Goal: Task Accomplishment & Management: Complete application form

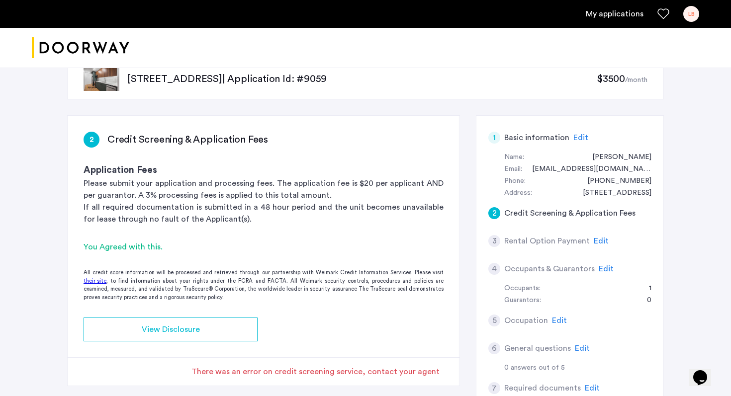
scroll to position [20, 0]
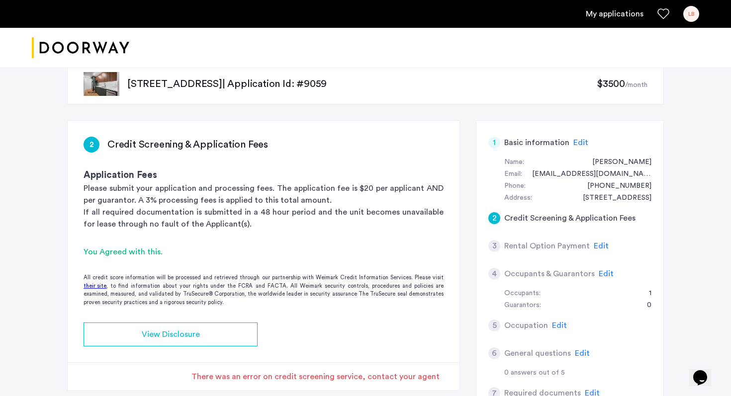
click at [137, 255] on div "You Agreed with this." at bounding box center [264, 252] width 360 height 12
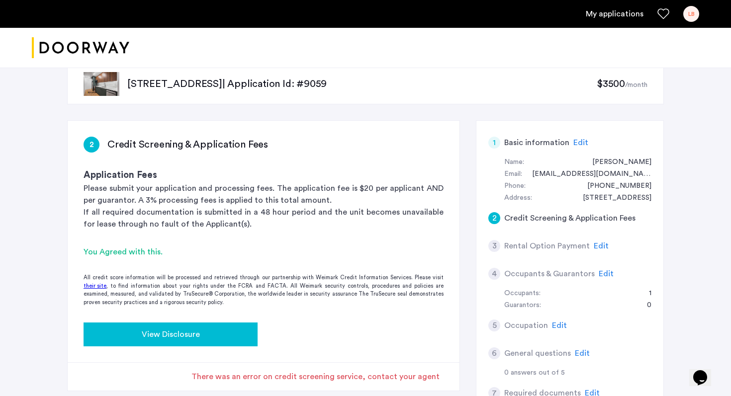
click at [148, 333] on span "View Disclosure" at bounding box center [171, 335] width 58 height 12
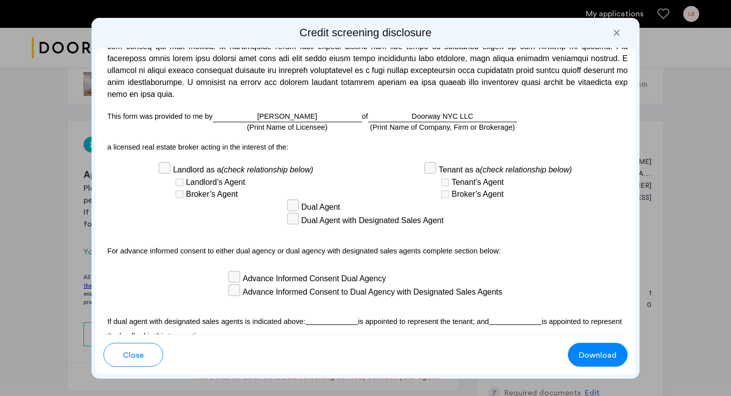
scroll to position [2906, 0]
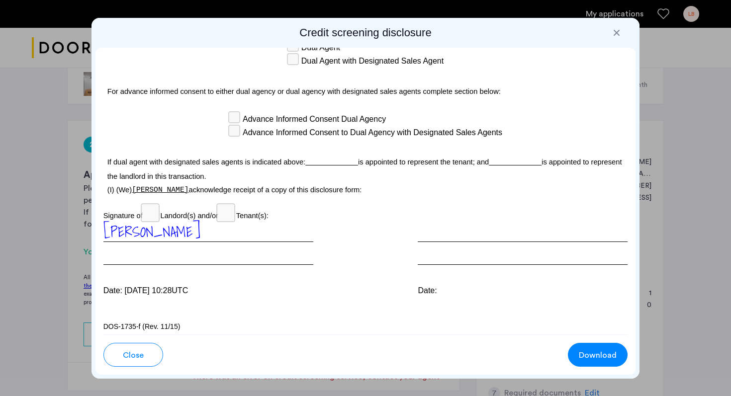
click at [619, 33] on div at bounding box center [617, 33] width 10 height 10
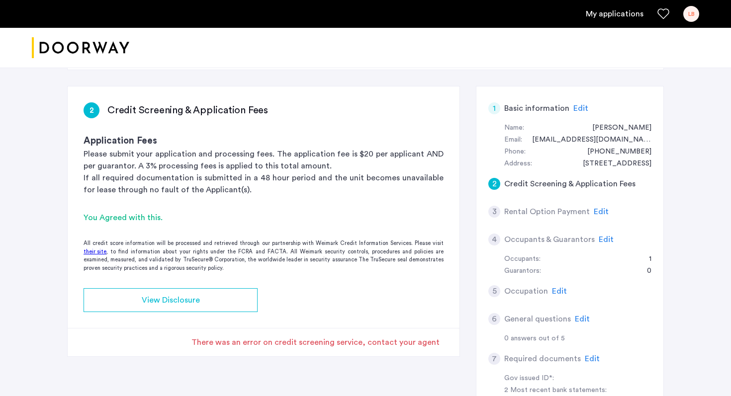
scroll to position [53, 0]
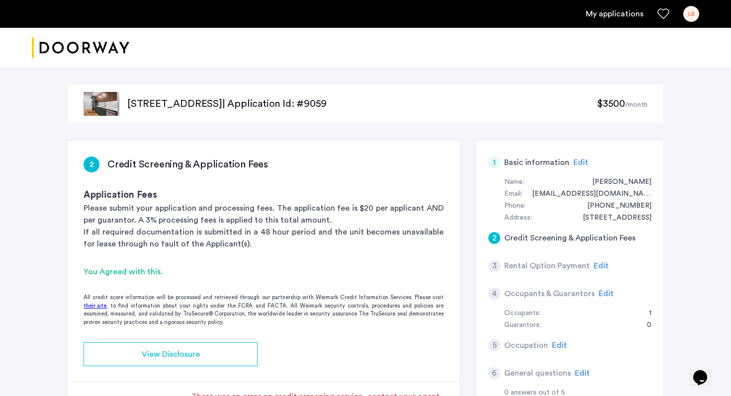
click at [662, 12] on icon "Favorites" at bounding box center [664, 14] width 12 height 12
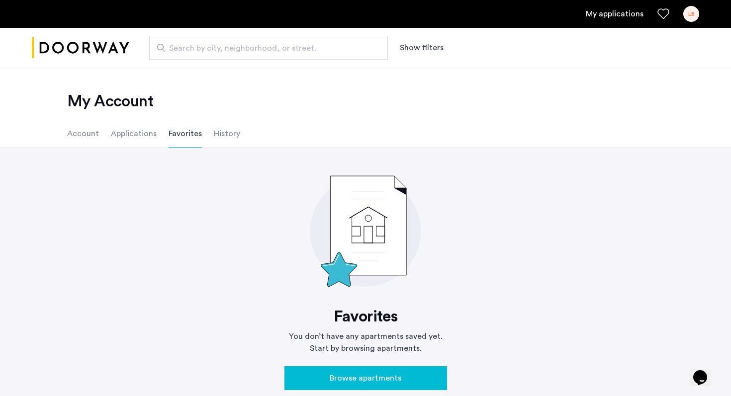
click at [127, 133] on li "Applications" at bounding box center [134, 134] width 46 height 28
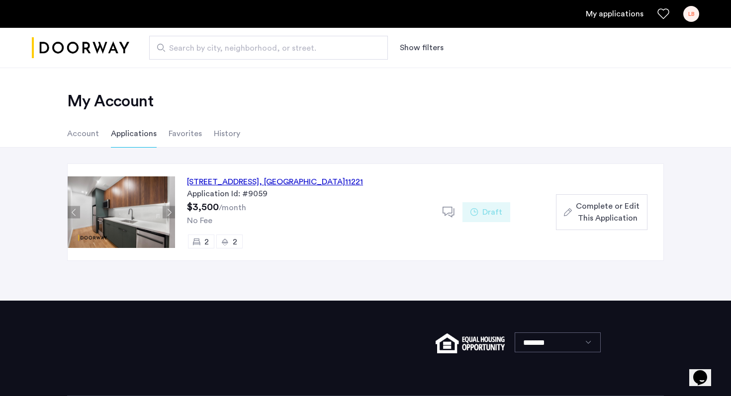
click at [587, 216] on span "Complete or Edit This Application" at bounding box center [608, 212] width 64 height 24
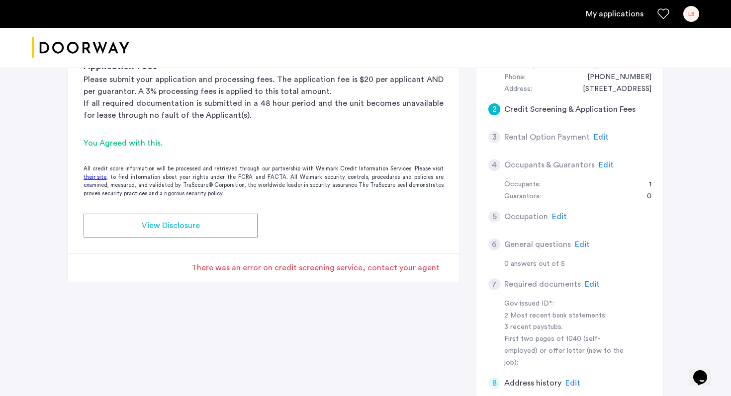
scroll to position [131, 0]
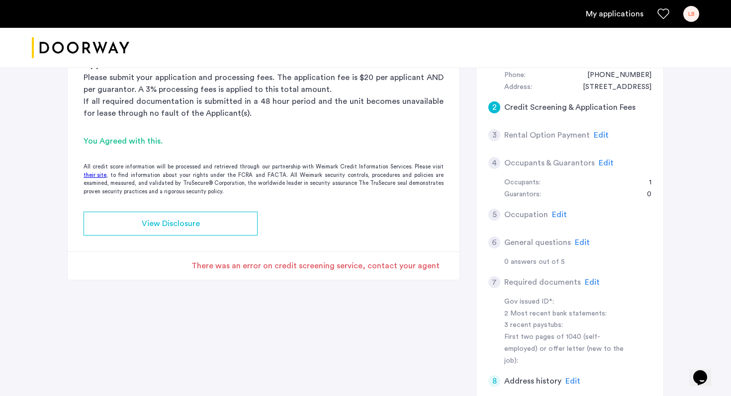
click at [435, 263] on div "There was an error on credit screening service, contact your agent" at bounding box center [316, 266] width 248 height 12
click at [428, 268] on div "There was an error on credit screening service, contact your agent" at bounding box center [316, 266] width 248 height 12
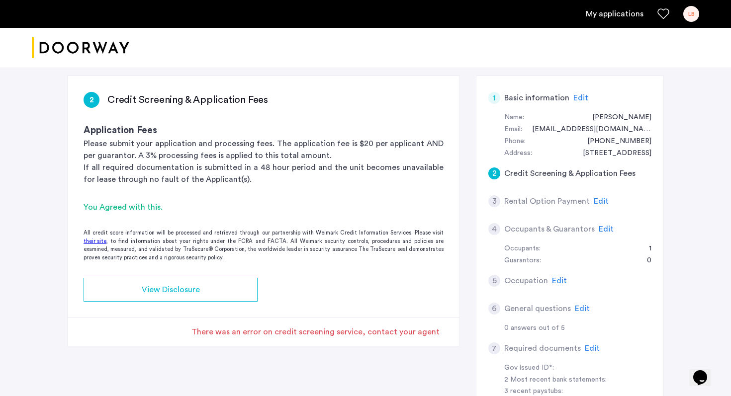
scroll to position [60, 0]
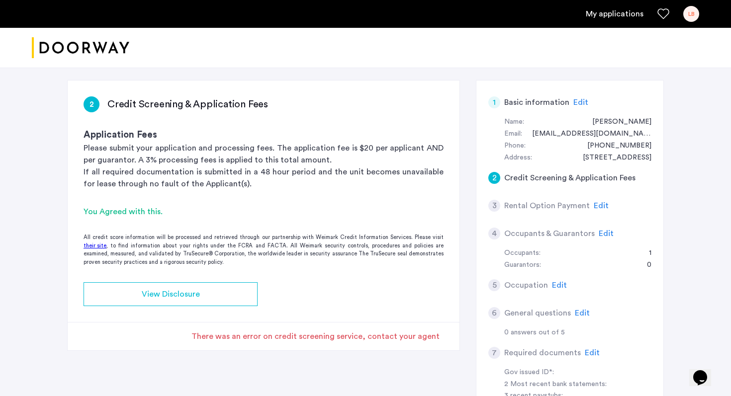
click at [579, 101] on span "Edit" at bounding box center [581, 102] width 15 height 8
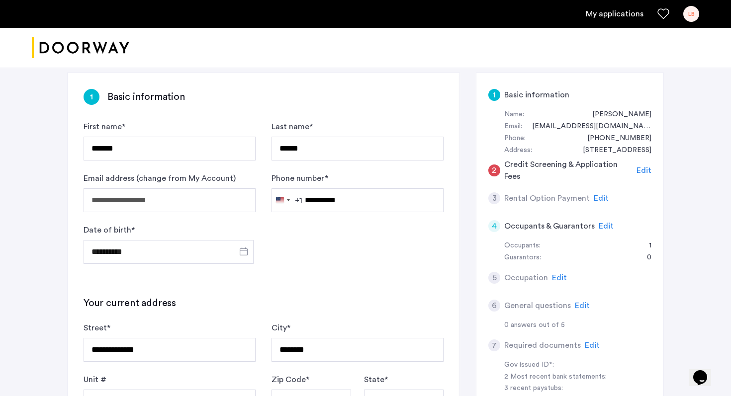
scroll to position [45, 0]
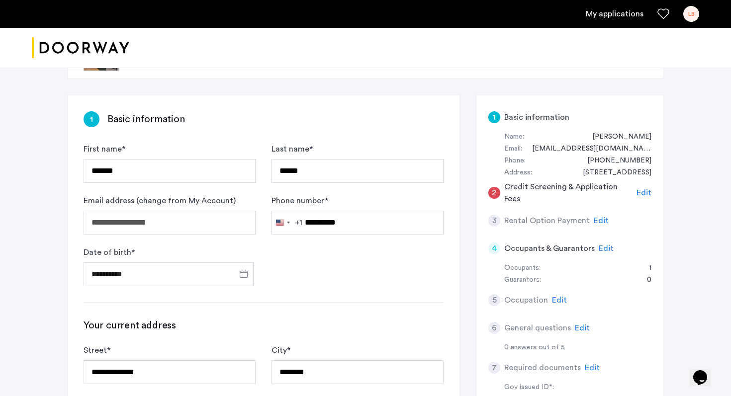
click at [643, 192] on span "Edit" at bounding box center [644, 193] width 15 height 8
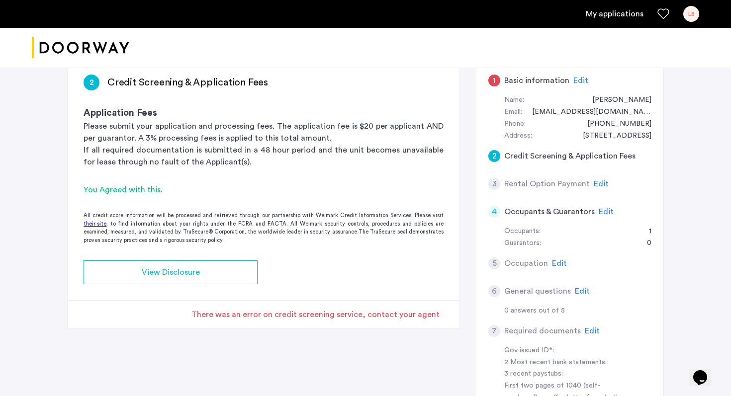
scroll to position [161, 0]
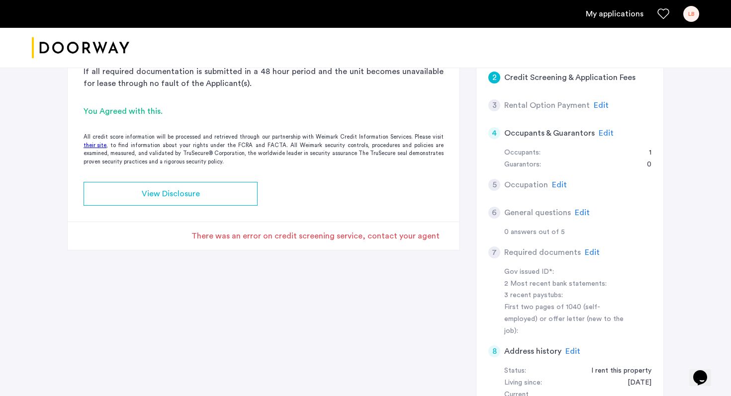
click at [419, 234] on div "There was an error on credit screening service, contact your agent" at bounding box center [316, 236] width 248 height 12
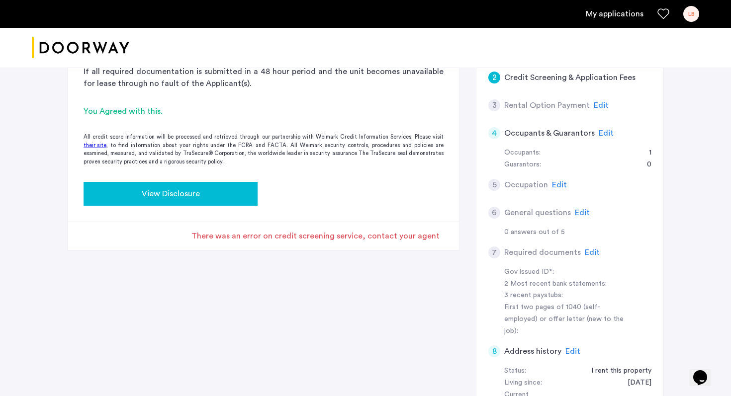
click at [230, 200] on button "View Disclosure" at bounding box center [171, 194] width 174 height 24
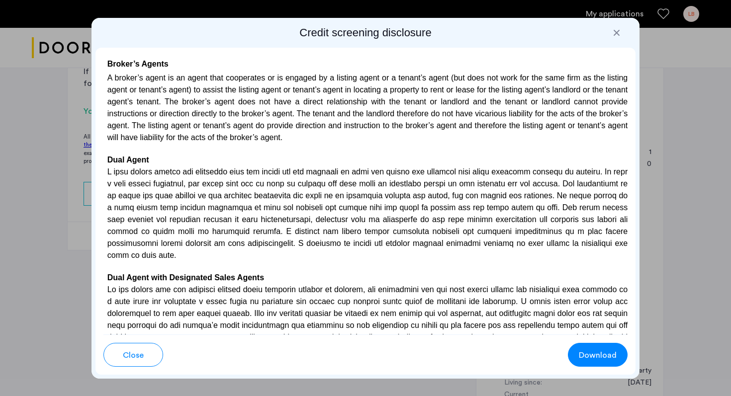
scroll to position [2906, 0]
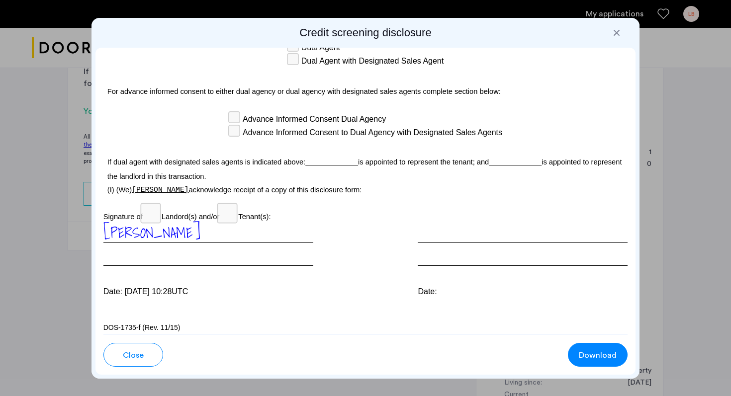
click at [116, 362] on button "Close" at bounding box center [133, 355] width 60 height 24
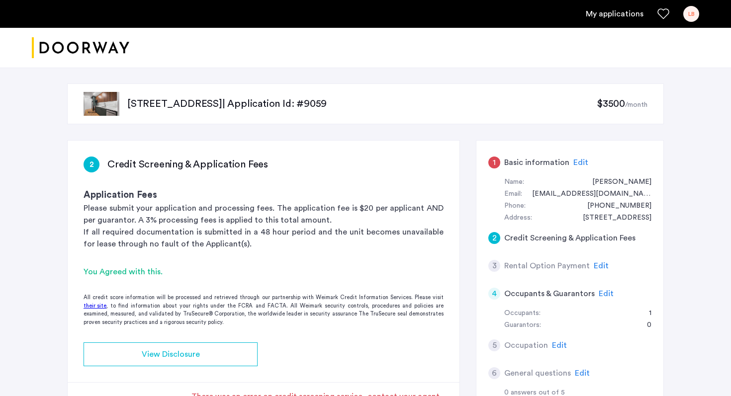
scroll to position [161, 0]
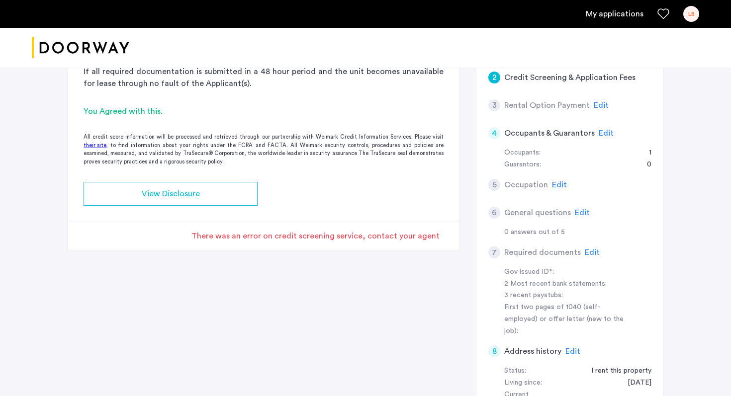
click at [560, 187] on span "Edit" at bounding box center [559, 185] width 15 height 8
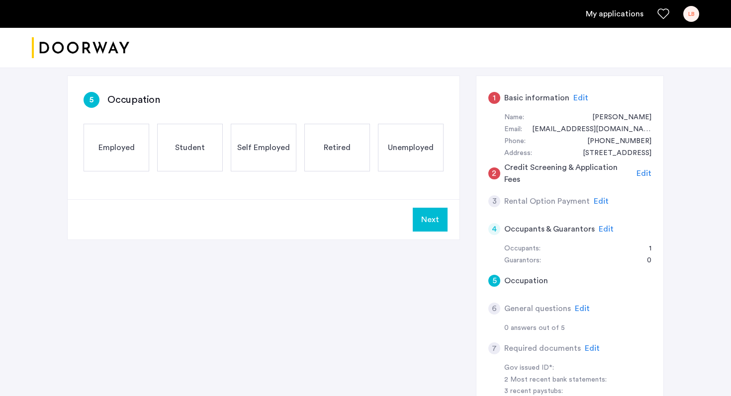
scroll to position [55, 0]
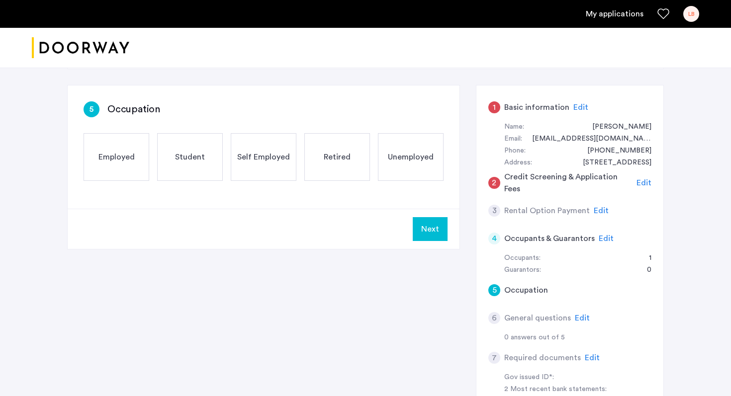
click at [135, 155] on div "Employed" at bounding box center [117, 157] width 66 height 48
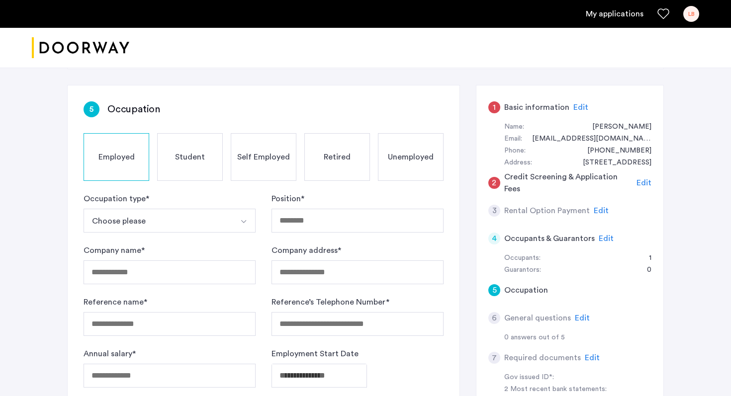
click at [223, 213] on button "Choose please" at bounding box center [158, 221] width 149 height 24
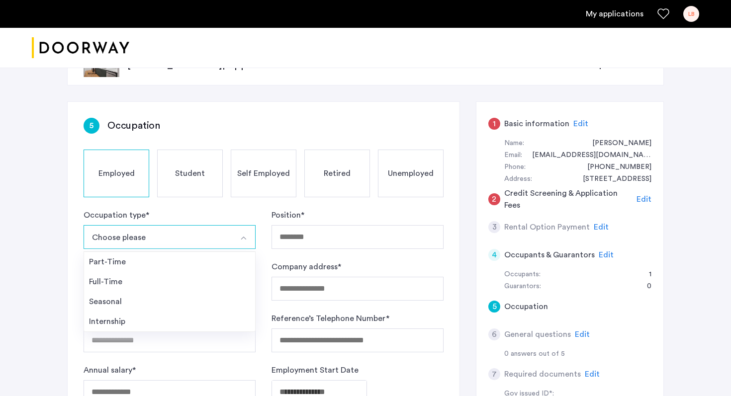
scroll to position [0, 0]
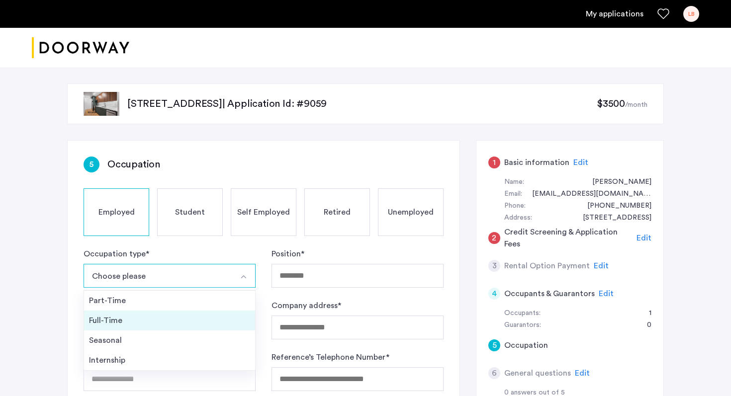
click at [165, 326] on div "Full-Time" at bounding box center [169, 321] width 161 height 12
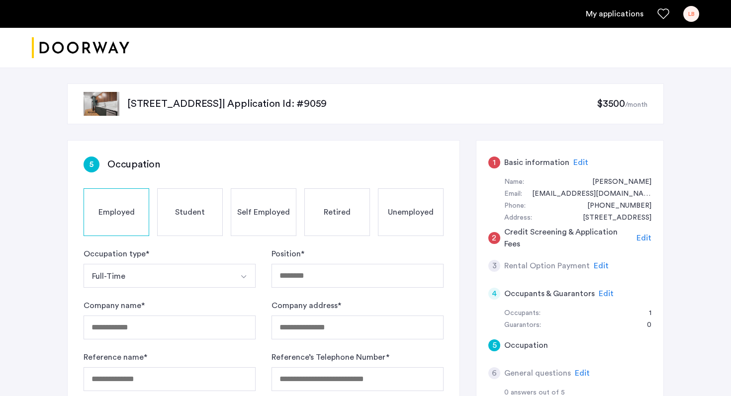
click at [193, 285] on button "Full-Time" at bounding box center [158, 276] width 149 height 24
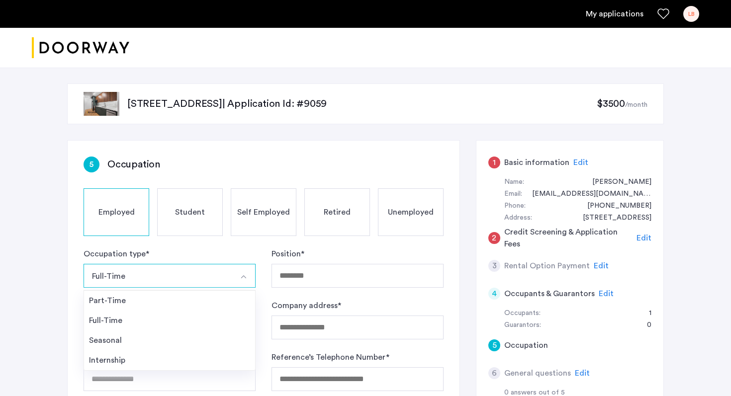
click at [221, 253] on div "Occupation type * Full-Time Part-Time Full-Time Seasonal Internship" at bounding box center [170, 268] width 172 height 40
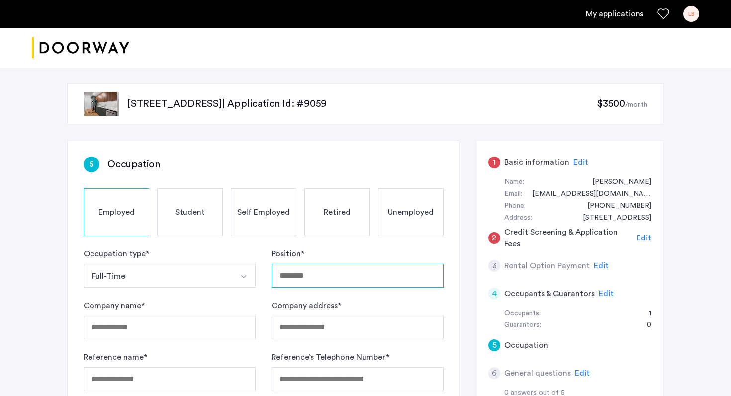
click at [322, 264] on input "Position *" at bounding box center [358, 276] width 172 height 24
type input "*"
type input "**********"
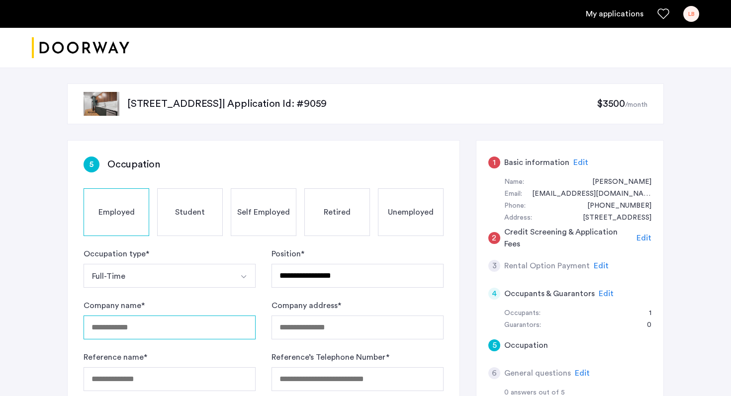
click at [218, 327] on input "Company name *" at bounding box center [170, 328] width 172 height 24
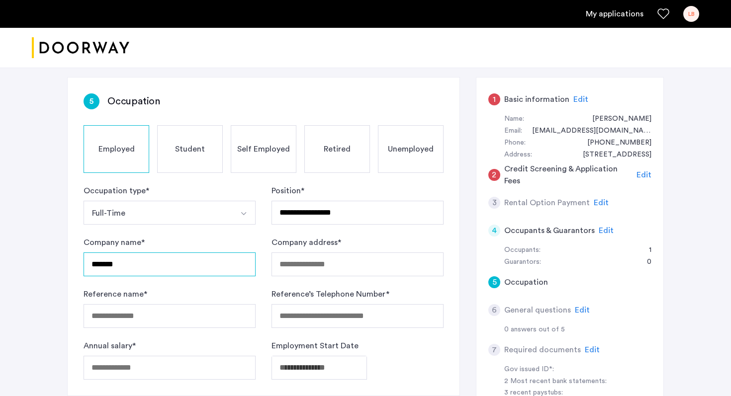
scroll to position [72, 0]
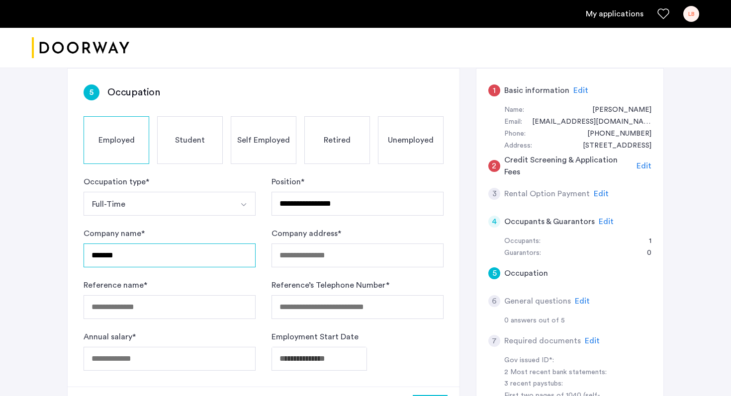
type input "*******"
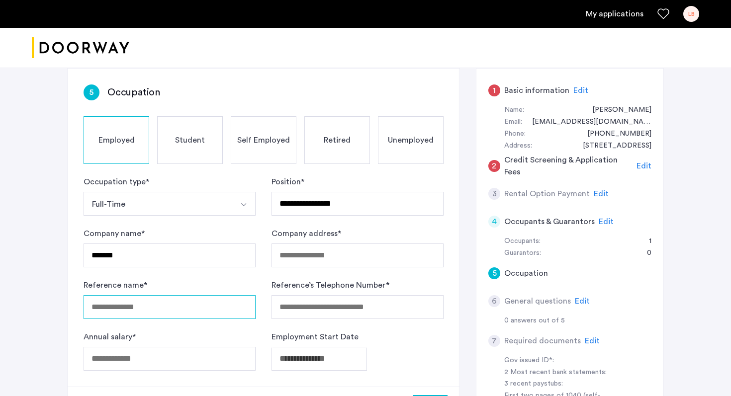
click at [190, 309] on input "Reference name *" at bounding box center [170, 307] width 172 height 24
click at [216, 284] on div "Reference name *" at bounding box center [170, 300] width 172 height 40
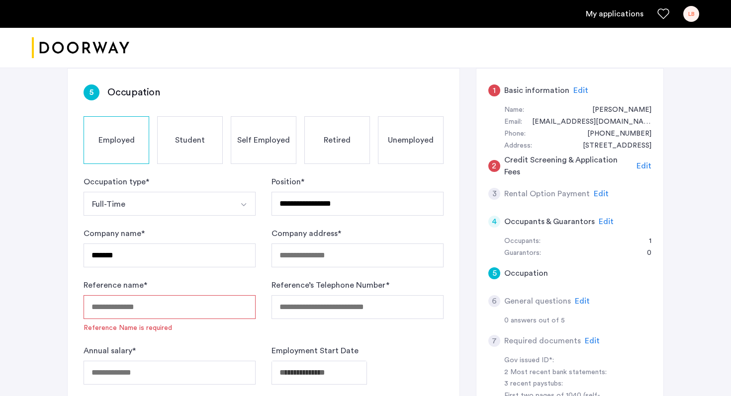
click at [167, 359] on div "Annual salary *" at bounding box center [170, 365] width 172 height 40
click at [166, 368] on input "Annual salary *" at bounding box center [170, 373] width 172 height 24
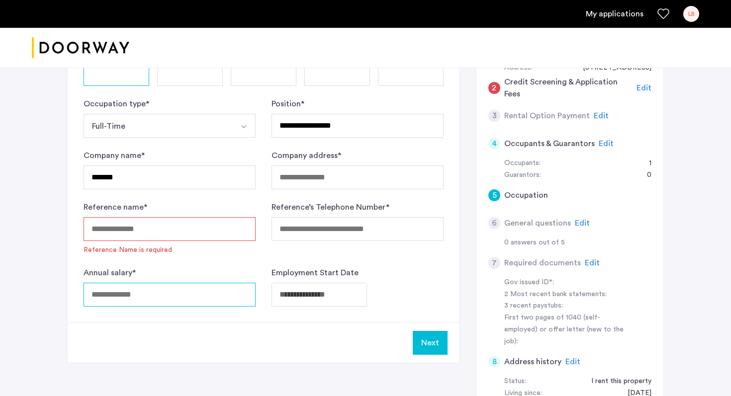
scroll to position [156, 0]
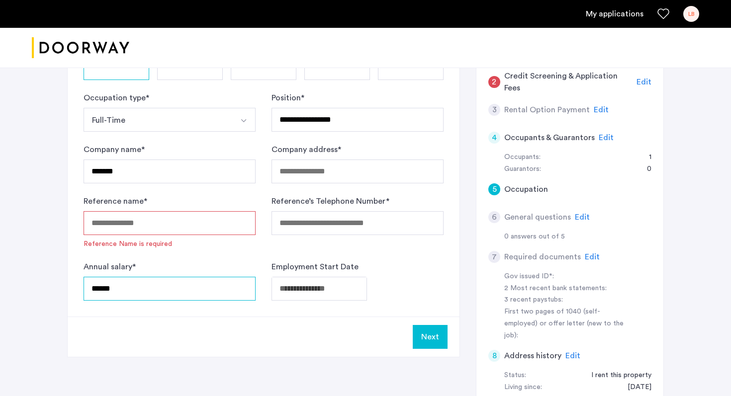
type input "******"
click at [351, 240] on body "**********" at bounding box center [365, 42] width 731 height 396
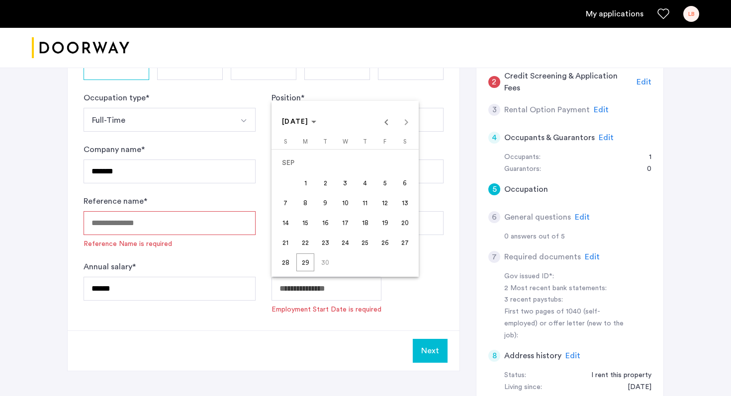
click at [328, 323] on div at bounding box center [365, 198] width 731 height 396
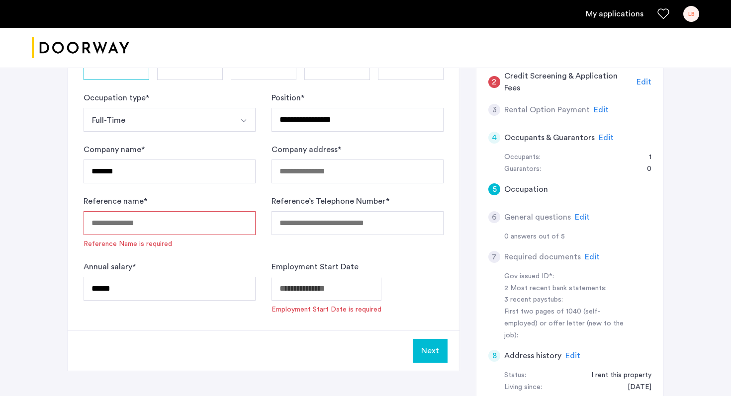
click at [347, 240] on body "**********" at bounding box center [365, 42] width 731 height 396
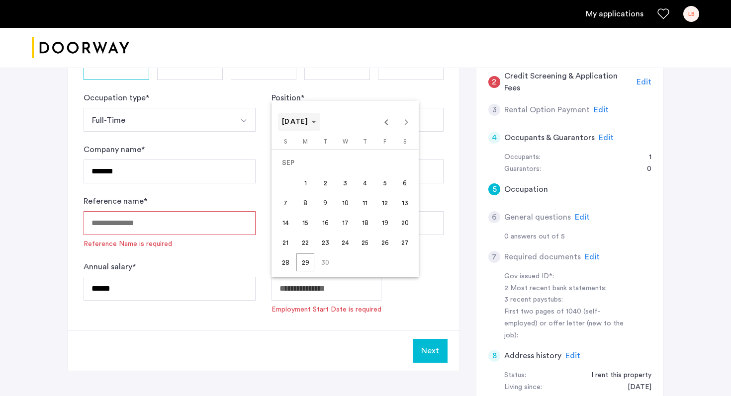
click at [316, 118] on span "SEP 2025" at bounding box center [299, 122] width 34 height 8
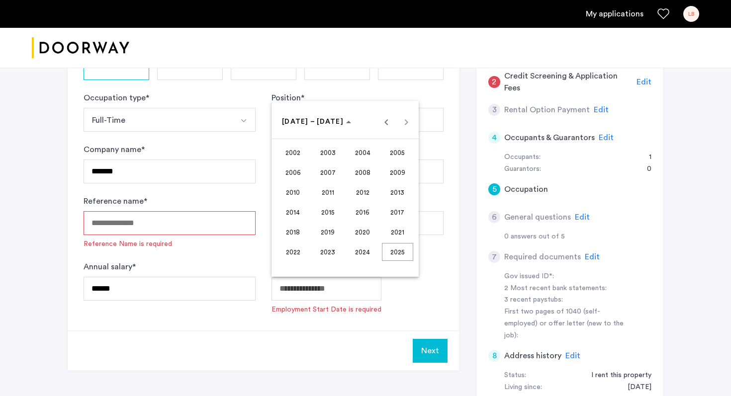
click at [326, 251] on span "2023" at bounding box center [327, 252] width 31 height 18
click at [298, 174] on span "JAN" at bounding box center [293, 173] width 31 height 18
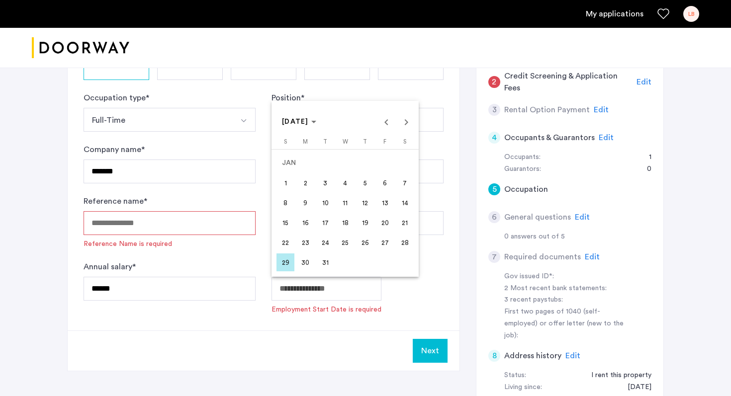
click at [310, 267] on span "30" at bounding box center [305, 263] width 18 height 18
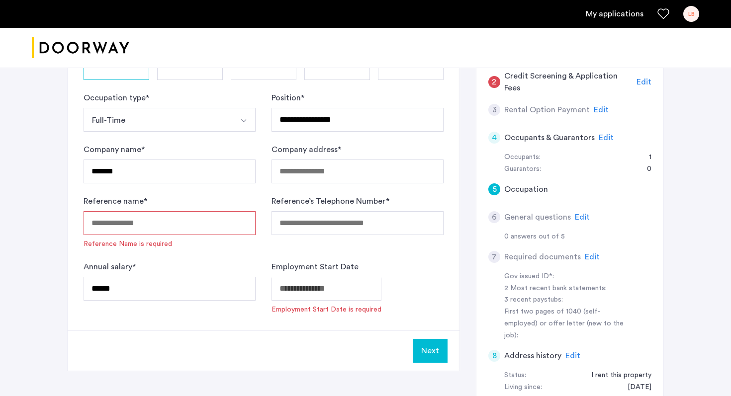
type input "**********"
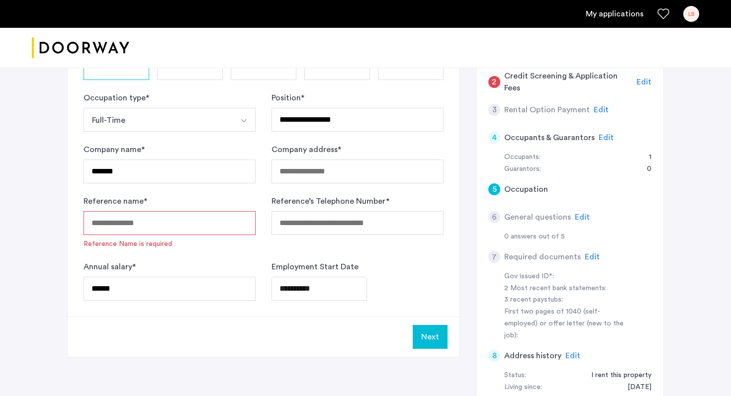
click at [227, 222] on input "Reference name *" at bounding box center [170, 223] width 172 height 24
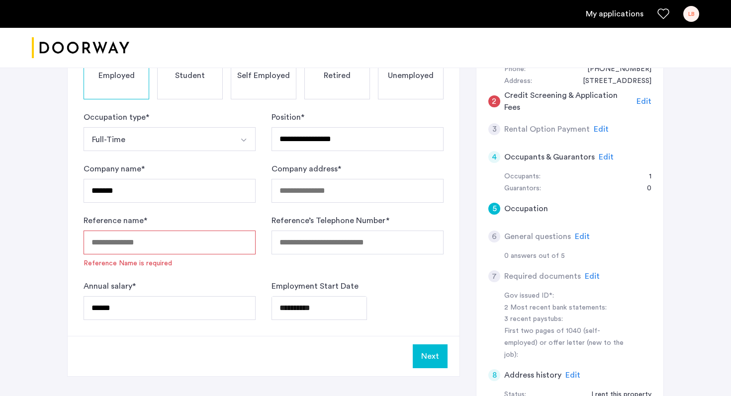
click at [186, 242] on input "Reference name *" at bounding box center [170, 243] width 172 height 24
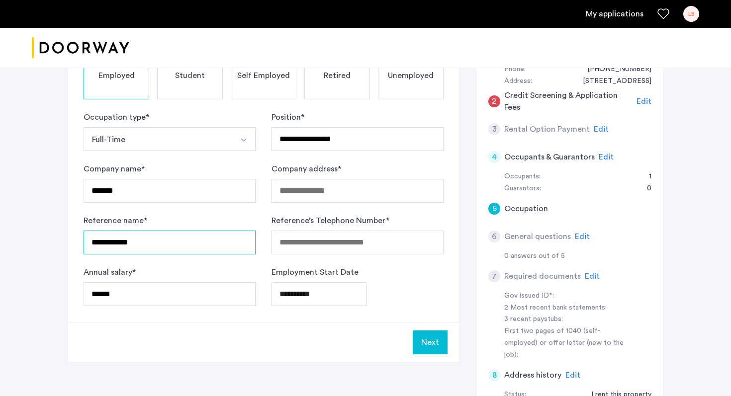
type input "**********"
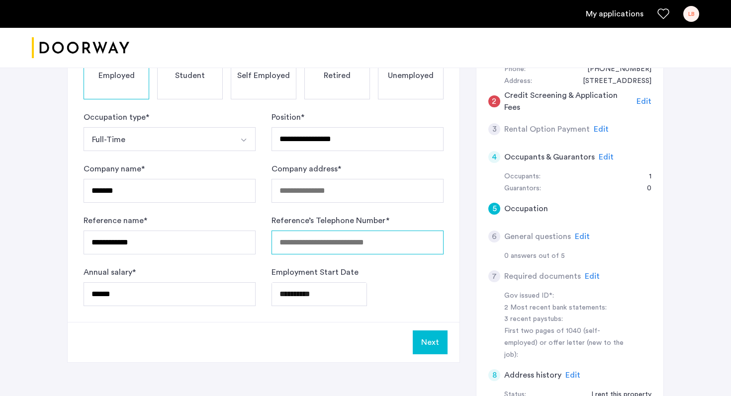
click at [304, 248] on input "Reference’s Telephone Number *" at bounding box center [358, 243] width 172 height 24
type input "**********"
click at [431, 342] on button "Next" at bounding box center [430, 343] width 35 height 24
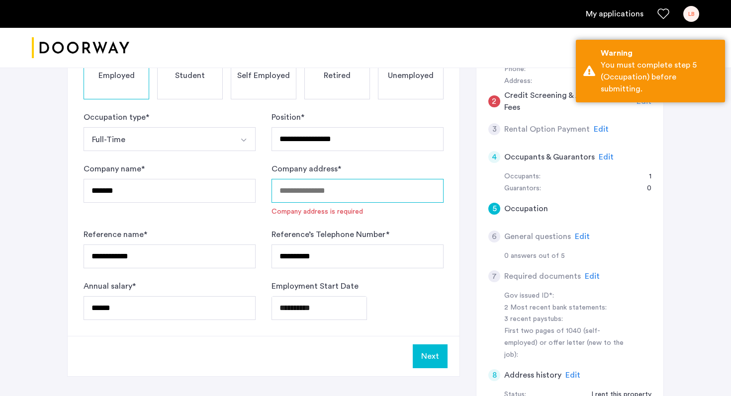
click at [371, 190] on input "Company address *" at bounding box center [358, 191] width 172 height 24
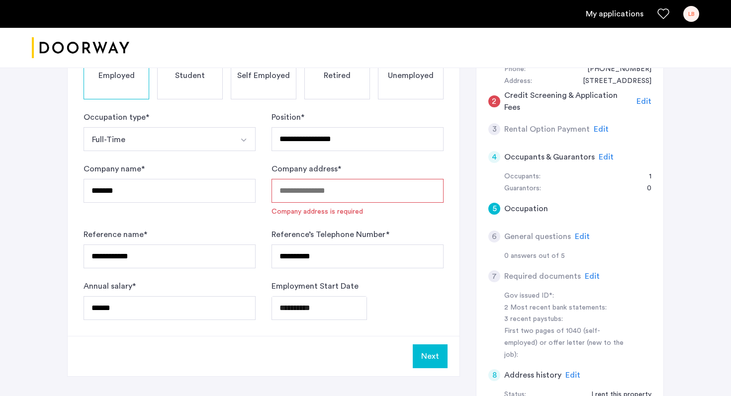
click at [309, 198] on input "Company address *" at bounding box center [358, 191] width 172 height 24
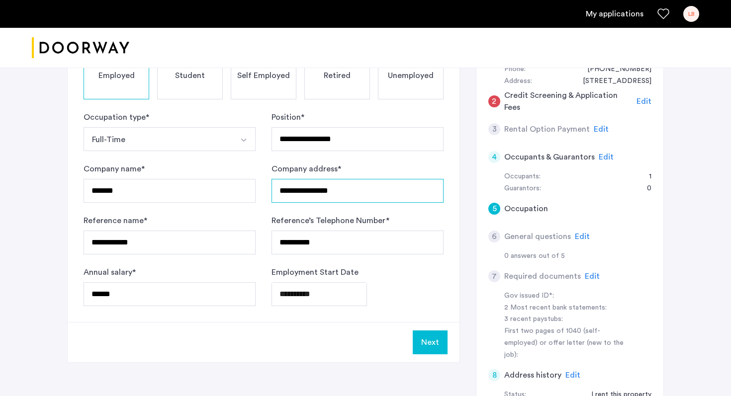
type input "**********"
click at [286, 319] on div "**********" at bounding box center [264, 163] width 392 height 318
click at [418, 346] on button "Next" at bounding box center [430, 343] width 35 height 24
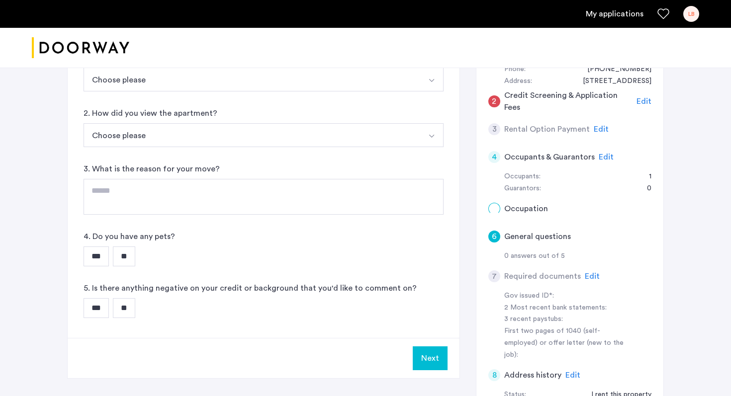
scroll to position [0, 0]
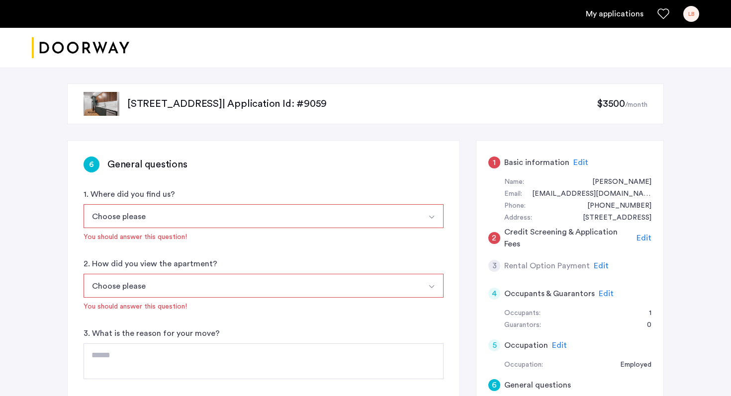
click at [396, 228] on div "Choose please Streeteasy.com/Zillow.com Apartments.com/ForRent.com Zumper.com/P…" at bounding box center [264, 223] width 360 height 38
click at [399, 219] on button "Choose please" at bounding box center [252, 216] width 337 height 24
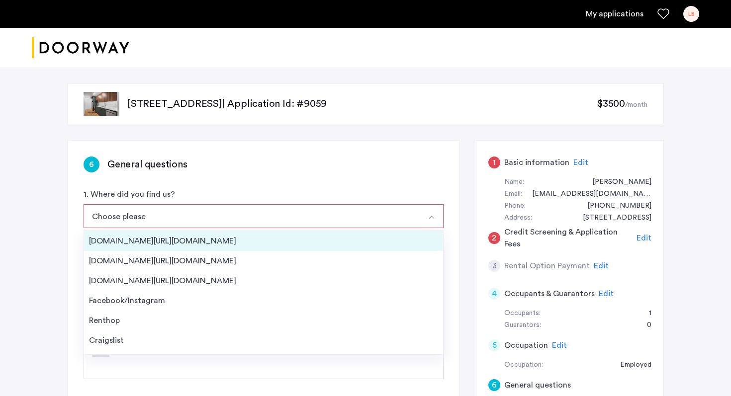
click at [381, 243] on div "[DOMAIN_NAME][URL][DOMAIN_NAME]" at bounding box center [263, 241] width 349 height 12
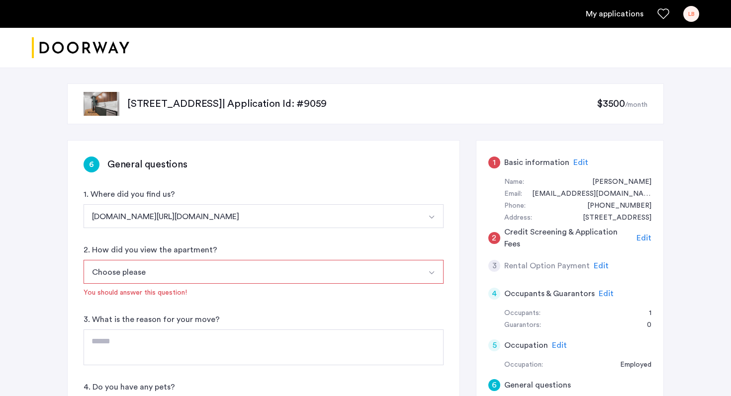
click at [339, 273] on button "Choose please" at bounding box center [252, 272] width 337 height 24
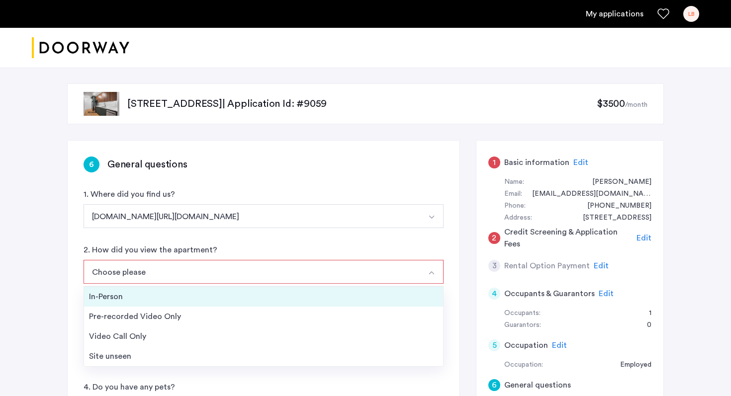
click at [329, 292] on div "In-Person" at bounding box center [263, 297] width 349 height 12
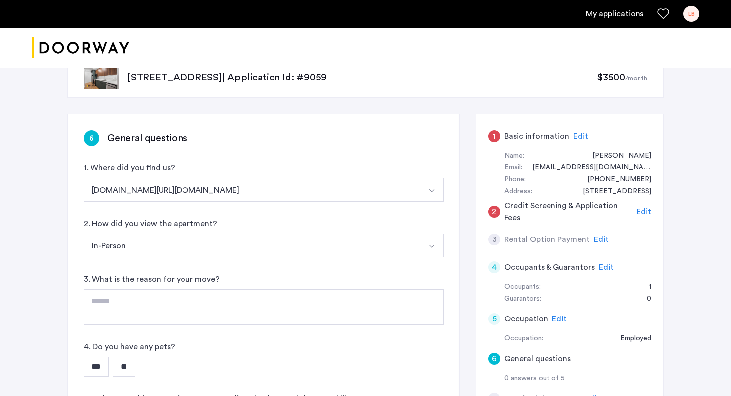
scroll to position [78, 0]
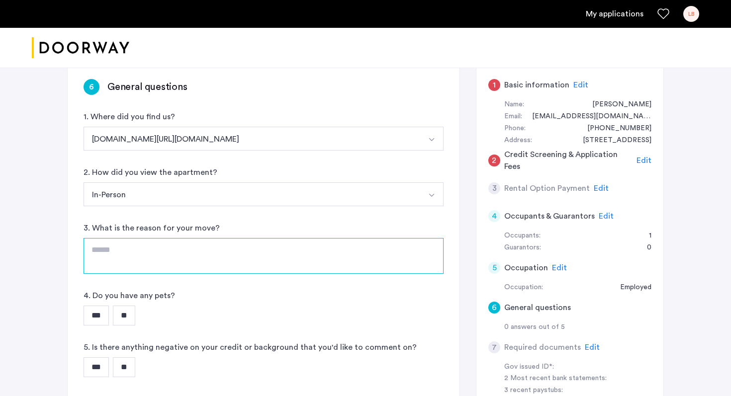
click at [311, 267] on textarea at bounding box center [264, 256] width 360 height 36
type textarea "**********"
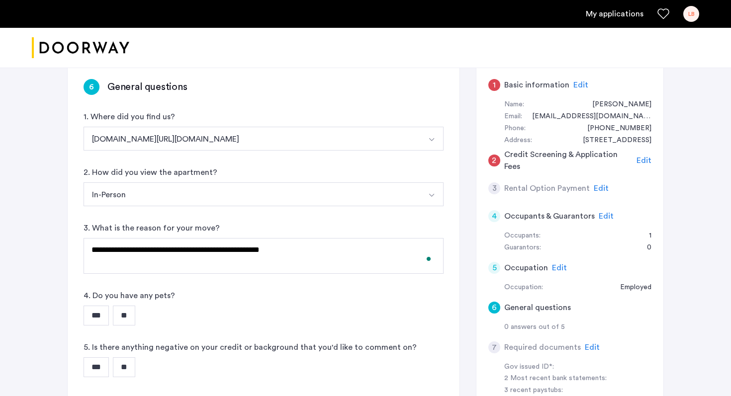
click at [135, 314] on input "**" at bounding box center [124, 316] width 22 height 20
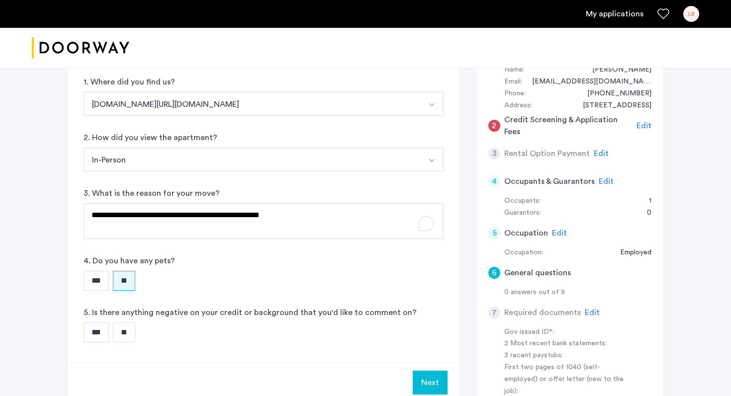
scroll to position [132, 0]
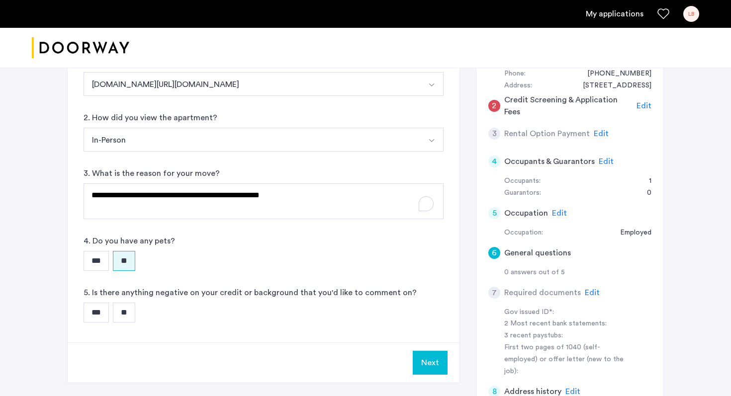
click at [131, 312] on input "**" at bounding box center [124, 313] width 22 height 20
click at [431, 362] on button "Next" at bounding box center [430, 363] width 35 height 24
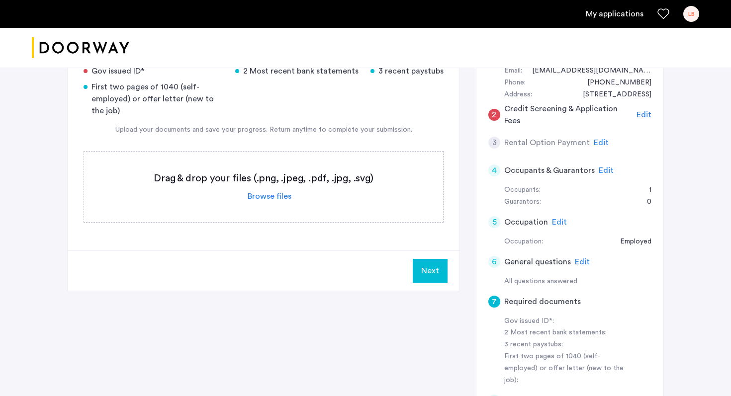
scroll to position [118, 0]
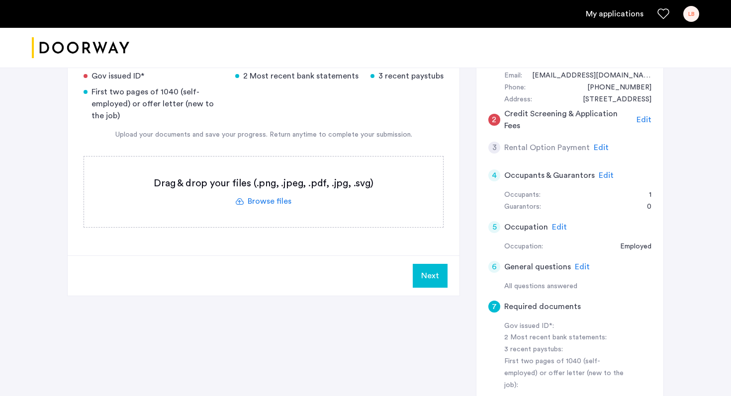
click at [278, 200] on label at bounding box center [263, 192] width 359 height 71
click at [0, 0] on input "file" at bounding box center [0, 0] width 0 height 0
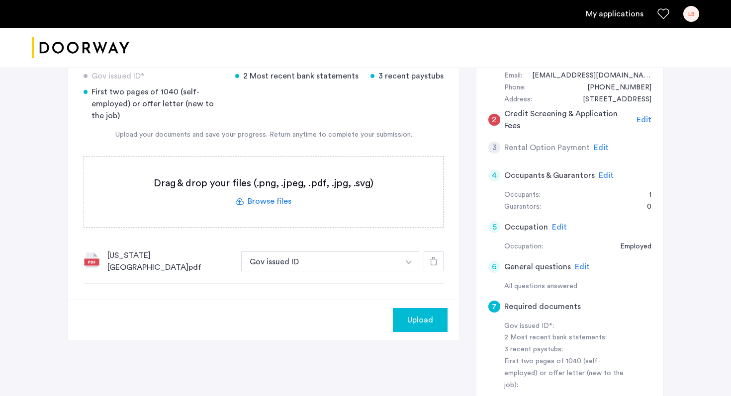
click at [402, 317] on div "Upload" at bounding box center [420, 320] width 39 height 12
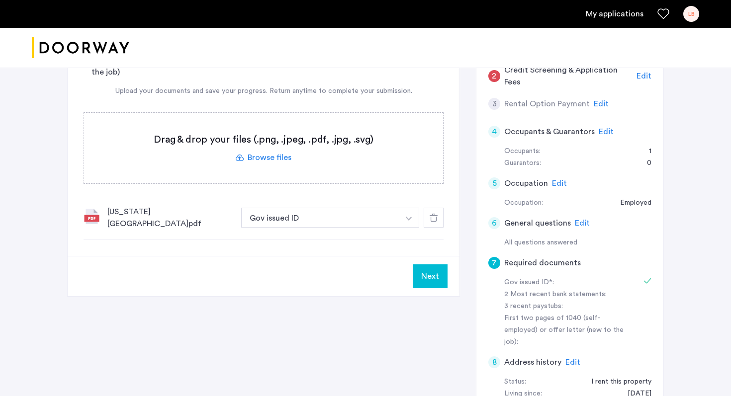
scroll to position [203, 0]
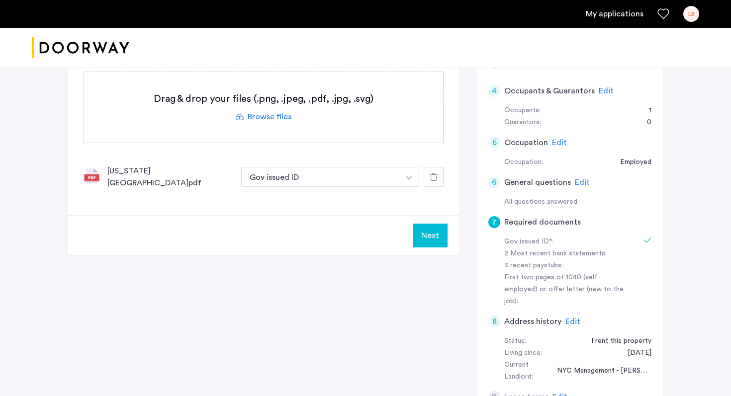
click at [435, 233] on button "Next" at bounding box center [430, 236] width 35 height 24
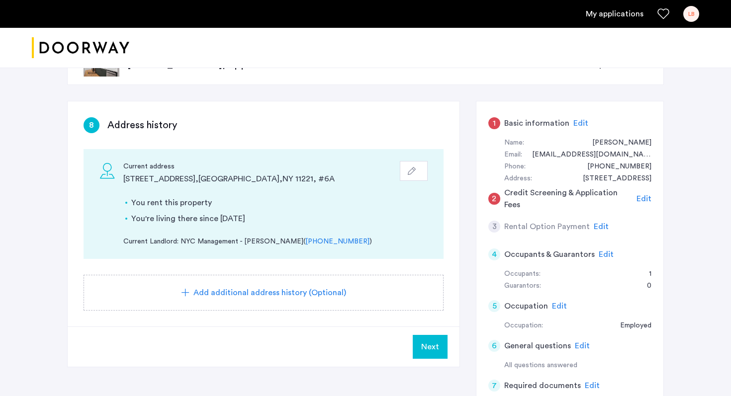
scroll to position [0, 0]
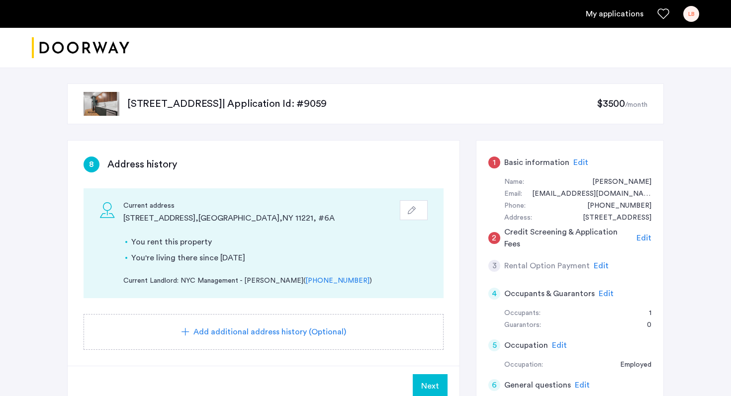
click at [582, 162] on span "Edit" at bounding box center [581, 163] width 15 height 8
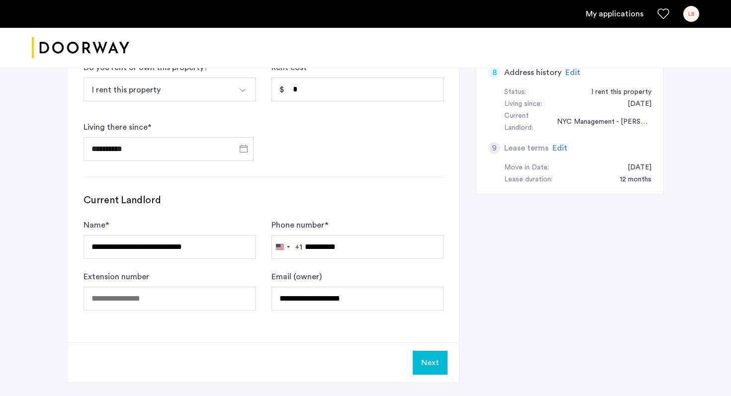
scroll to position [449, 0]
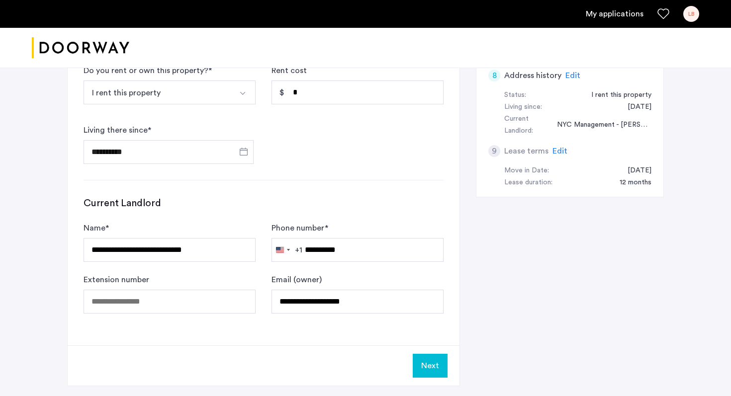
click at [427, 370] on button "Next" at bounding box center [430, 366] width 35 height 24
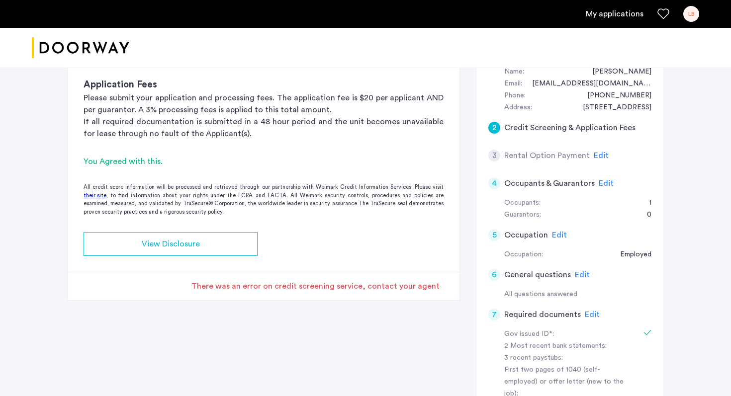
scroll to position [75, 0]
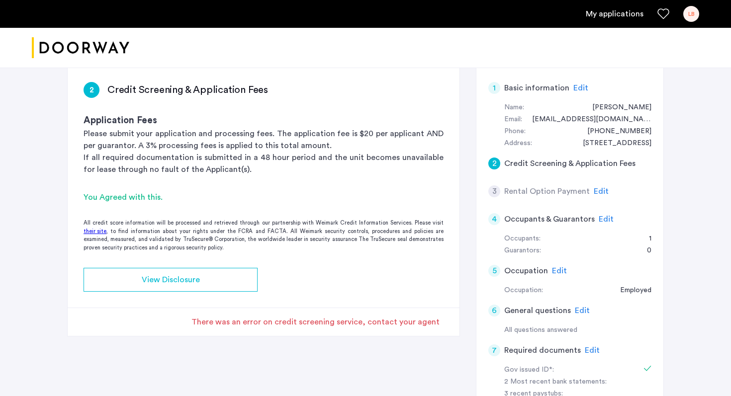
click at [426, 277] on app-credit-screening "2 Credit Screening & Application Fees Application Fees Please submit your appli…" at bounding box center [264, 201] width 392 height 270
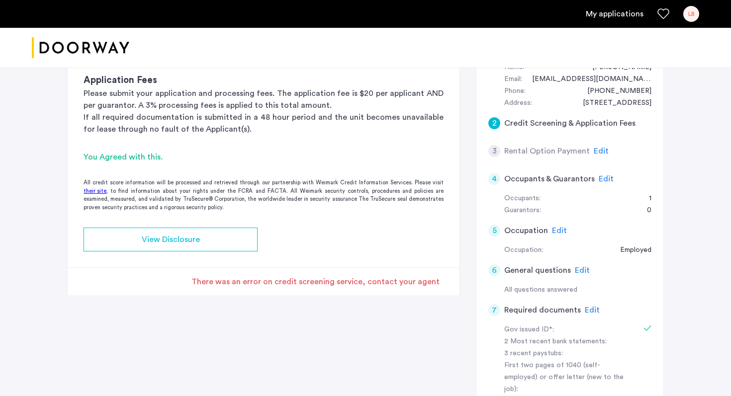
scroll to position [112, 0]
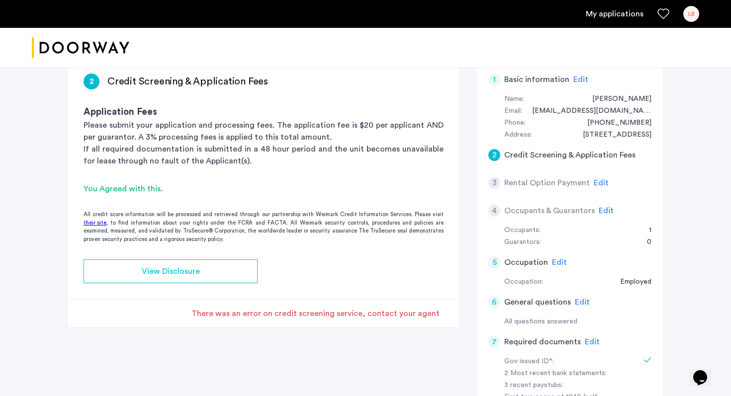
scroll to position [80, 0]
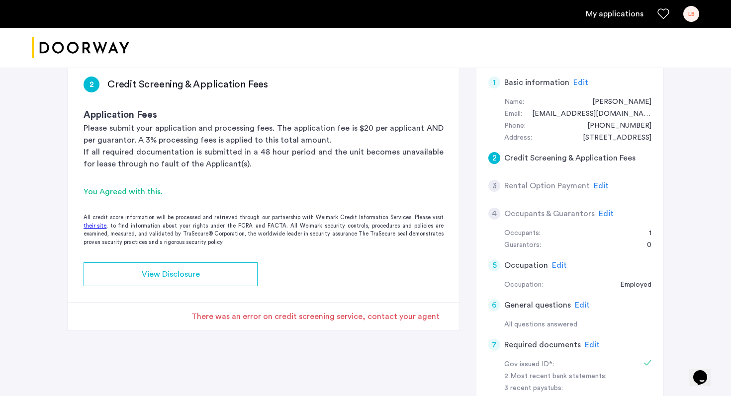
click at [601, 214] on span "Edit" at bounding box center [606, 214] width 15 height 8
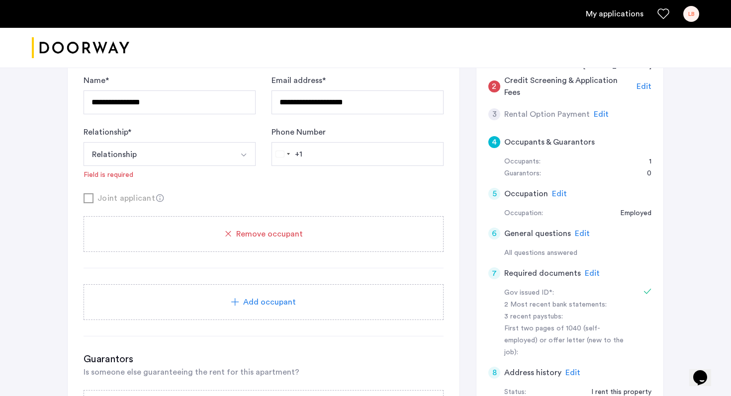
scroll to position [122, 0]
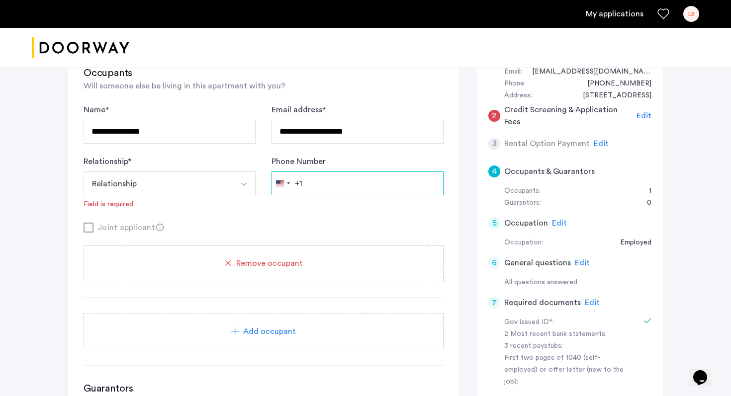
click at [389, 185] on input "Phone Number" at bounding box center [358, 184] width 172 height 24
type input "**********"
click at [383, 212] on form "**********" at bounding box center [264, 169] width 360 height 130
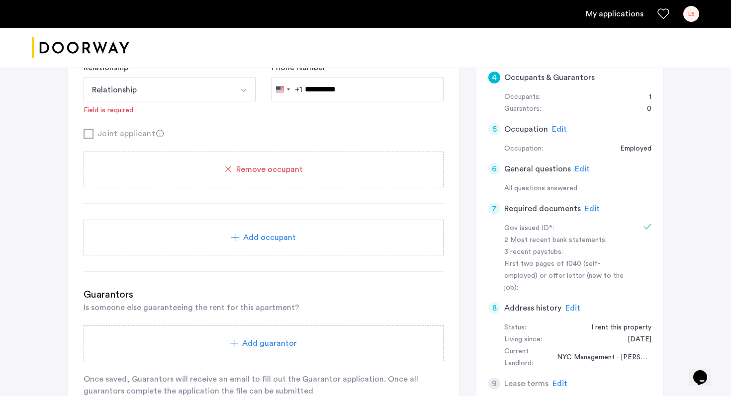
scroll to position [282, 0]
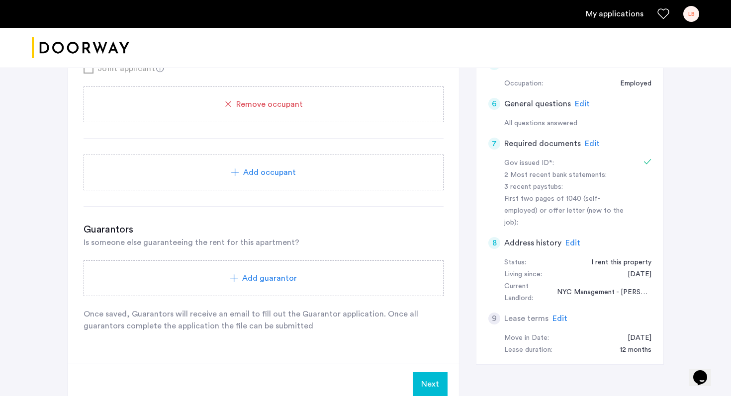
click at [434, 387] on button "Next" at bounding box center [430, 385] width 35 height 24
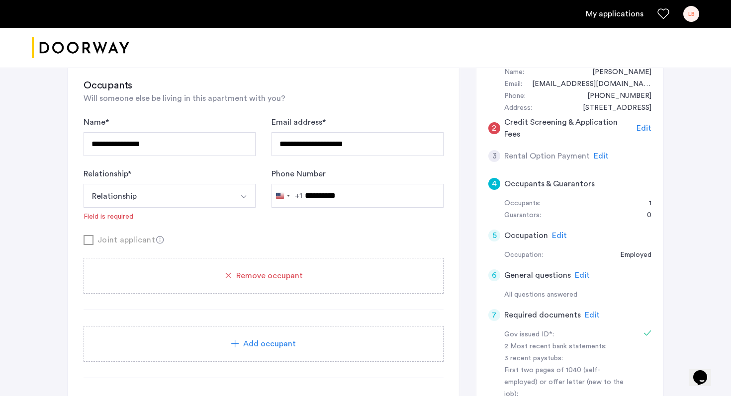
scroll to position [125, 0]
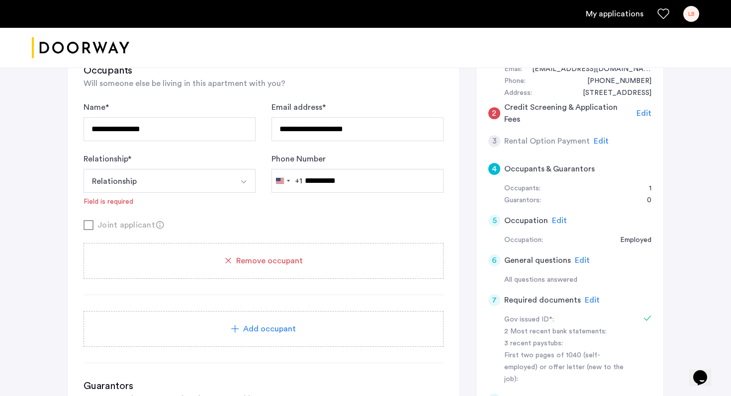
click at [305, 217] on form "**********" at bounding box center [264, 166] width 360 height 130
click at [245, 182] on img "Select option" at bounding box center [244, 182] width 8 height 8
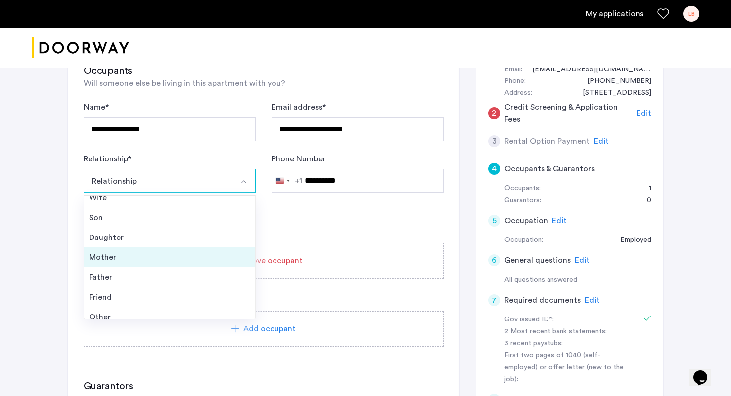
scroll to position [36, 0]
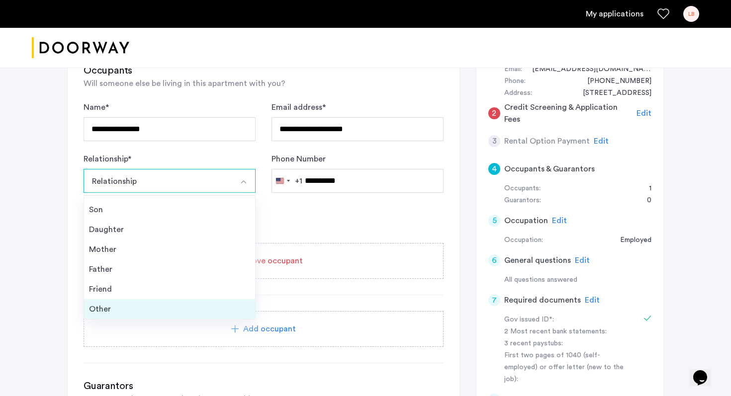
click at [155, 301] on li "Other" at bounding box center [169, 309] width 171 height 20
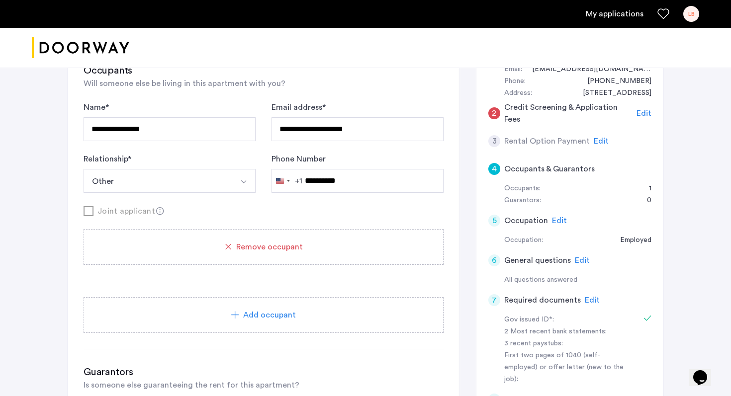
click at [230, 187] on button "Other" at bounding box center [158, 181] width 149 height 24
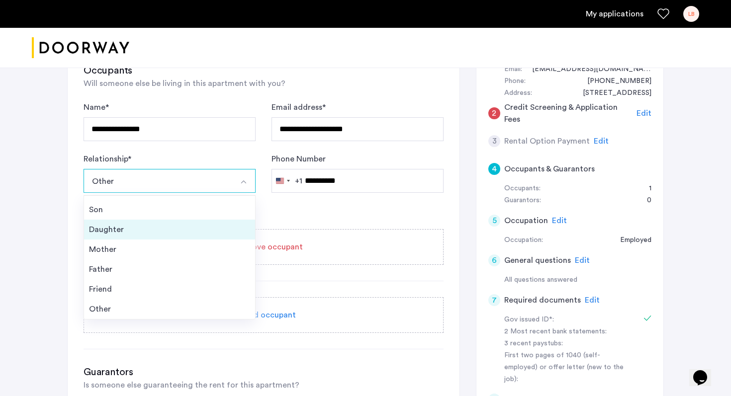
scroll to position [142, 0]
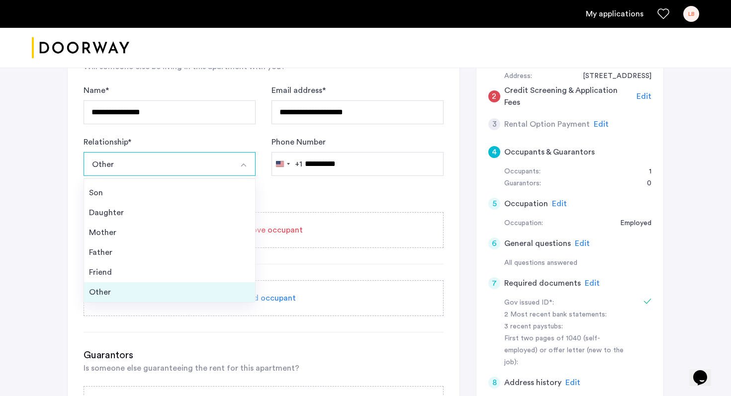
click at [162, 290] on div "Other" at bounding box center [169, 293] width 161 height 12
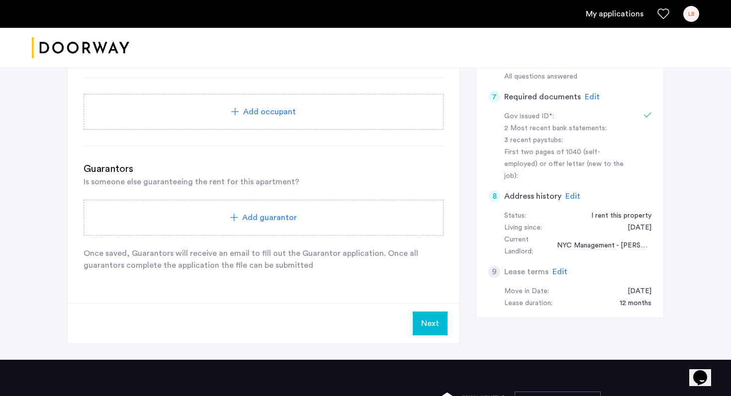
scroll to position [437, 0]
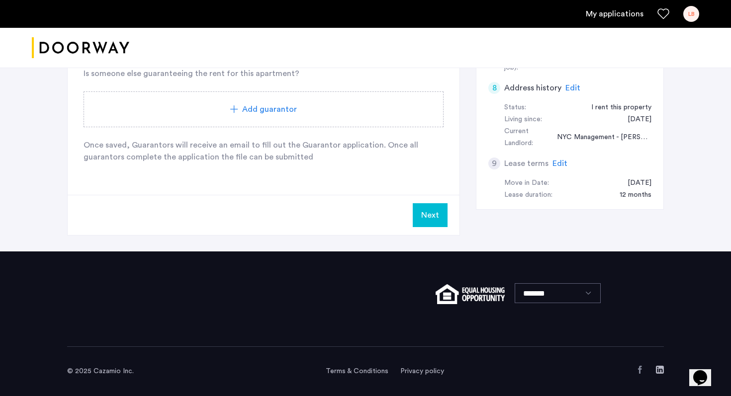
click at [431, 217] on button "Next" at bounding box center [430, 215] width 35 height 24
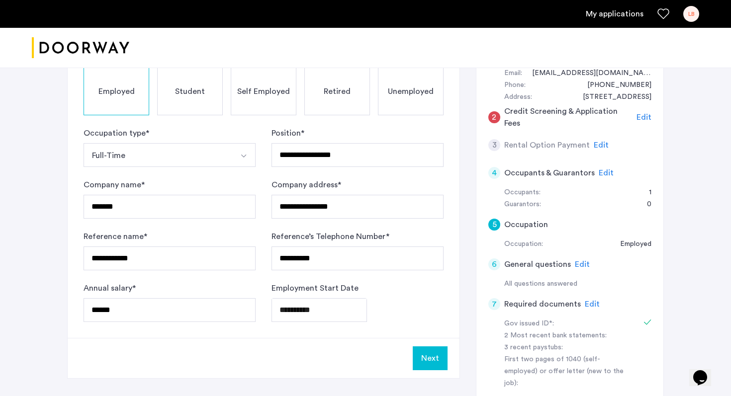
scroll to position [137, 0]
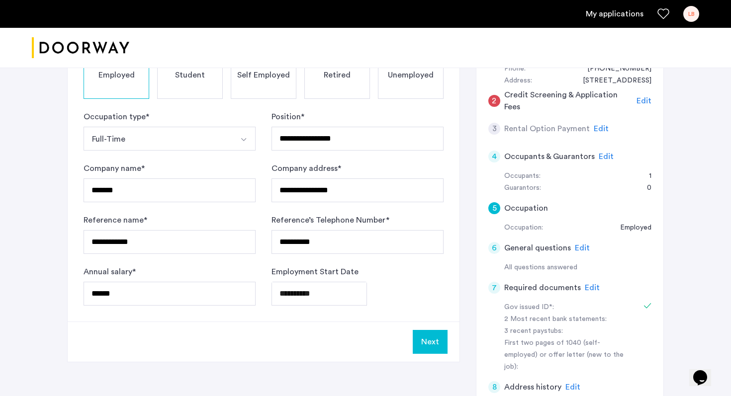
click at [640, 97] on span "Edit" at bounding box center [644, 101] width 15 height 8
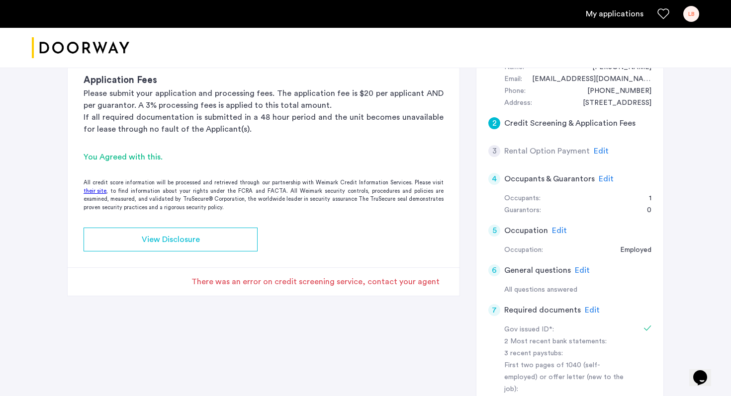
scroll to position [109, 0]
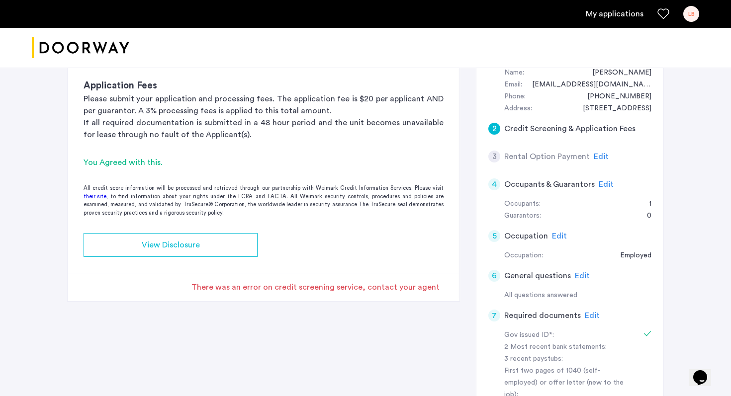
click at [287, 286] on div "There was an error on credit screening service, contact your agent" at bounding box center [316, 288] width 248 height 12
click at [292, 296] on div "There was an error on credit screening service, contact your agent" at bounding box center [264, 287] width 392 height 28
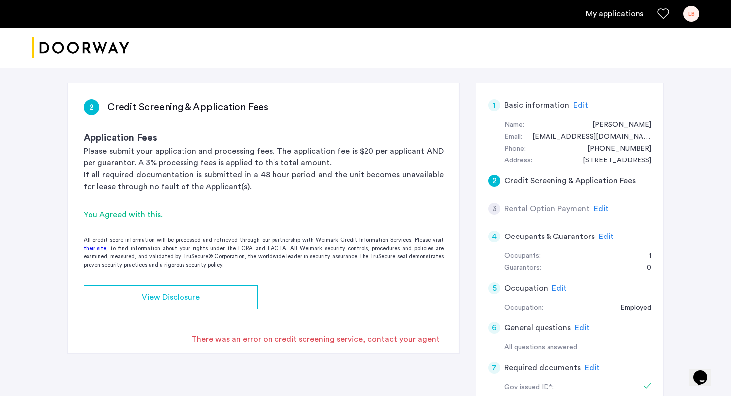
scroll to position [53, 0]
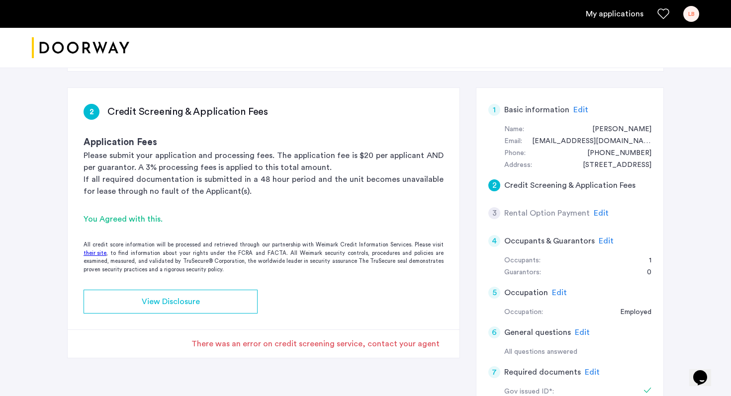
click at [288, 347] on div "There was an error on credit screening service, contact your agent" at bounding box center [316, 344] width 248 height 12
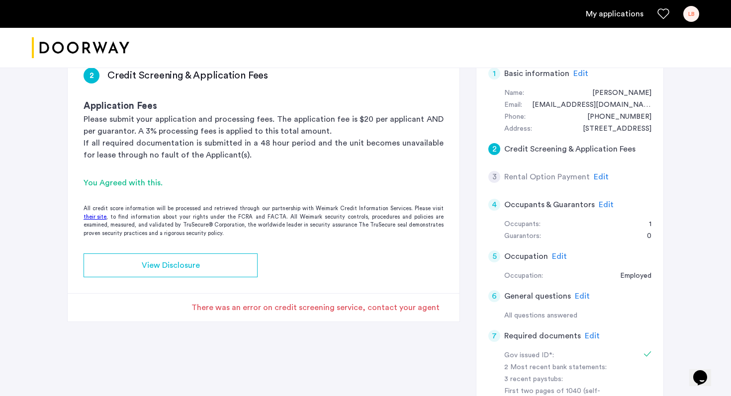
scroll to position [13, 0]
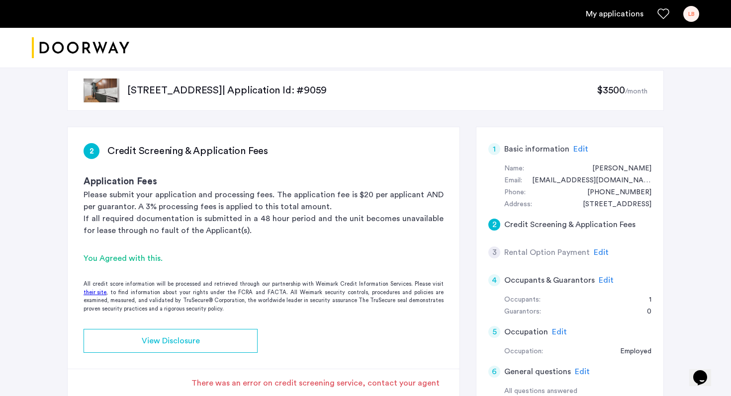
click at [132, 89] on p "[STREET_ADDRESS] | Application Id: #9059" at bounding box center [362, 91] width 470 height 14
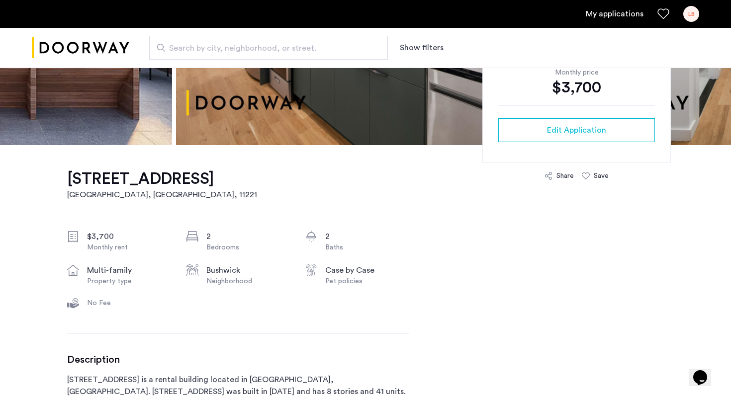
scroll to position [269, 0]
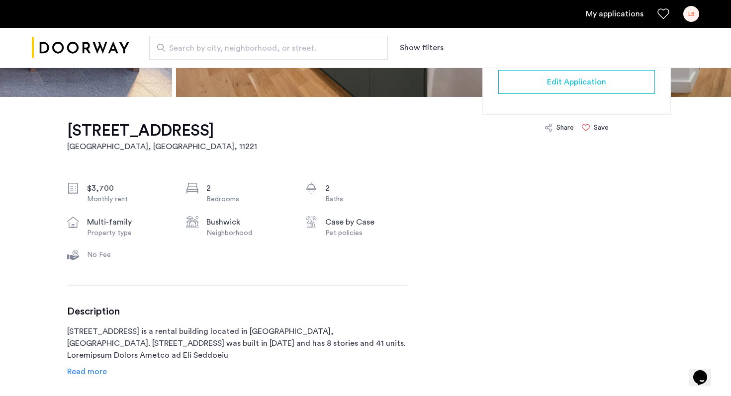
click at [588, 124] on use at bounding box center [586, 127] width 8 height 7
click at [587, 128] on icon at bounding box center [586, 128] width 8 height 8
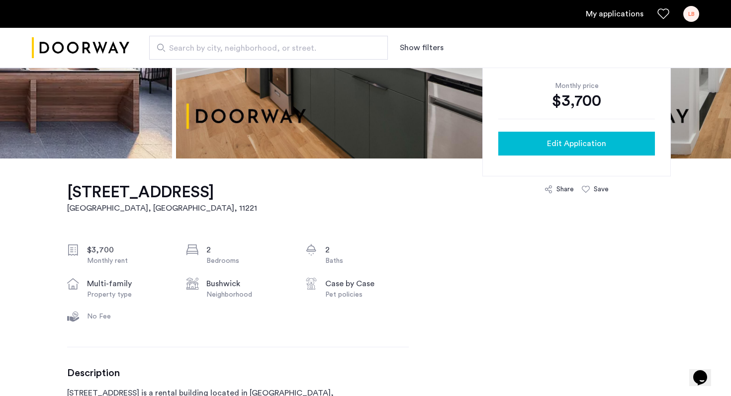
scroll to position [191, 0]
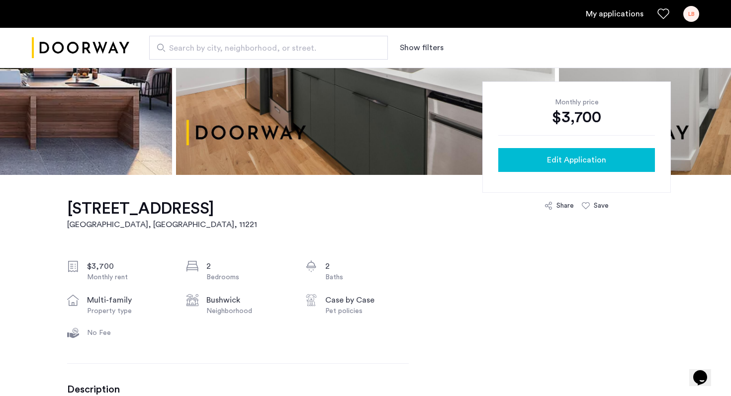
click at [553, 164] on span "Edit Application" at bounding box center [576, 160] width 59 height 12
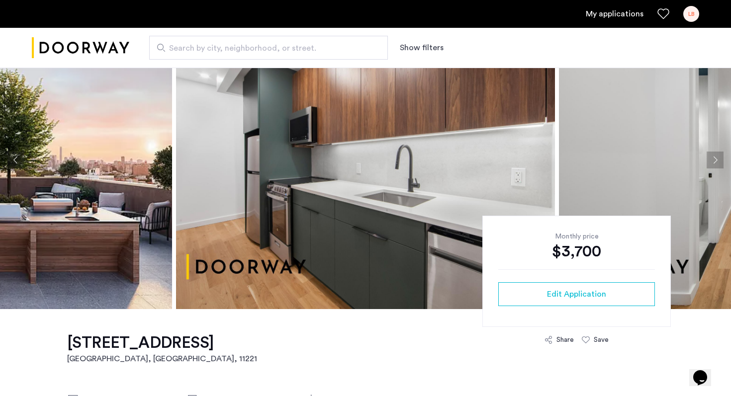
scroll to position [32, 0]
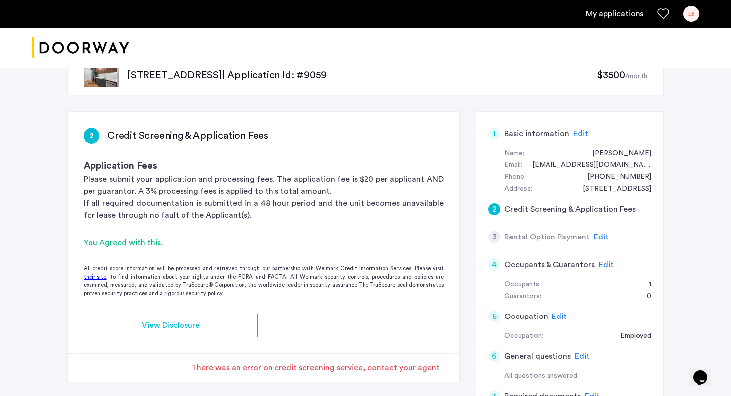
scroll to position [64, 0]
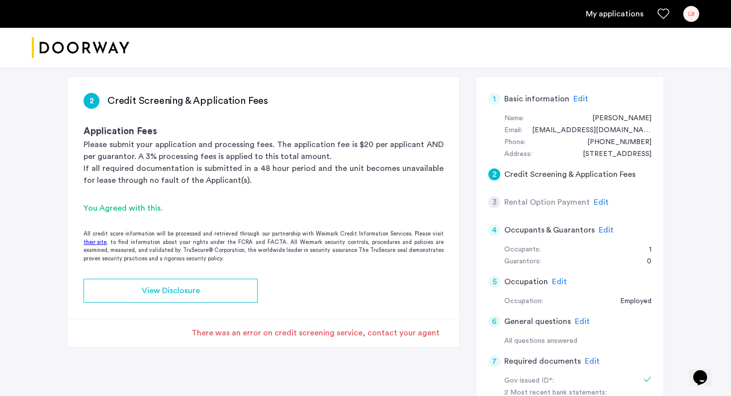
click at [265, 214] on div "You Agreed with this." at bounding box center [264, 208] width 360 height 12
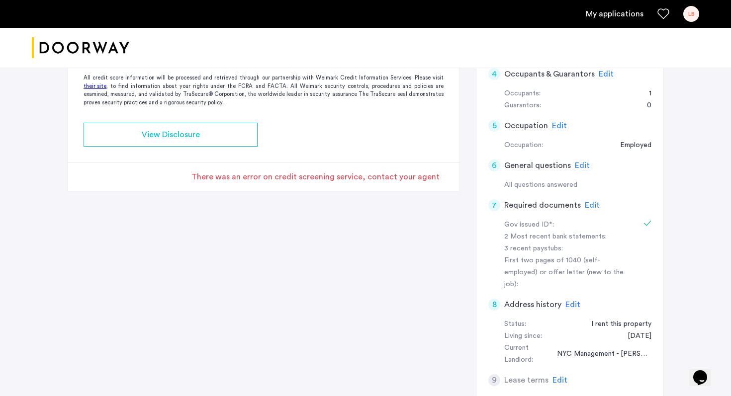
scroll to position [0, 0]
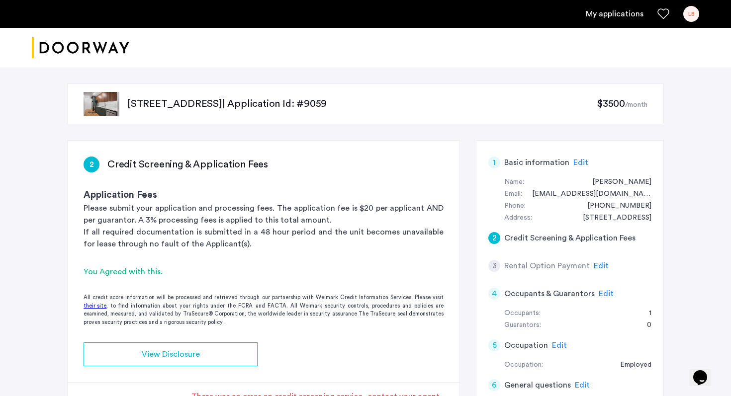
click at [370, 276] on div "You Agreed with this." at bounding box center [264, 272] width 360 height 12
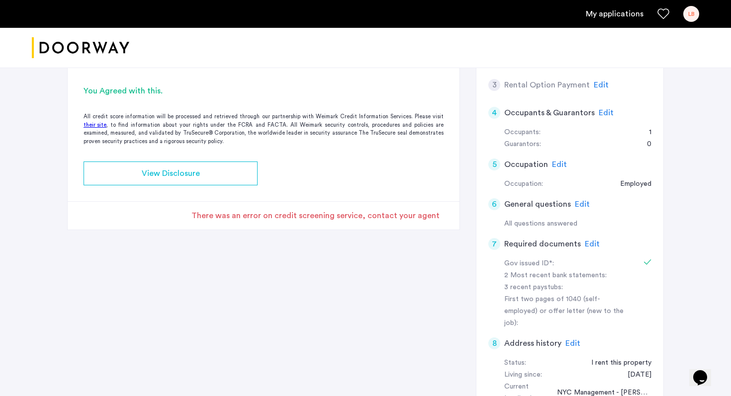
scroll to position [284, 0]
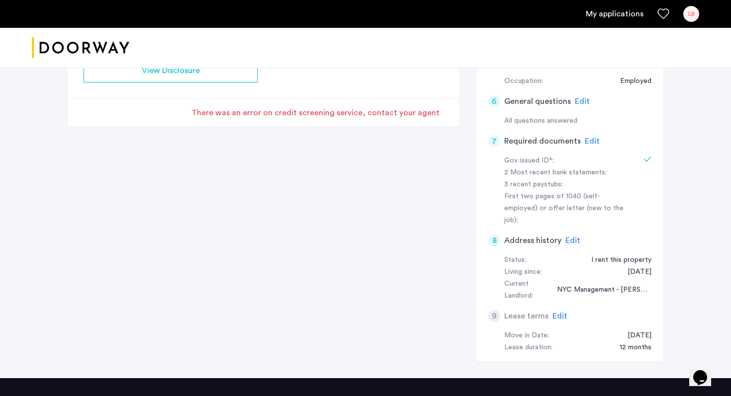
click at [666, 16] on use "Favorites" at bounding box center [663, 13] width 11 height 10
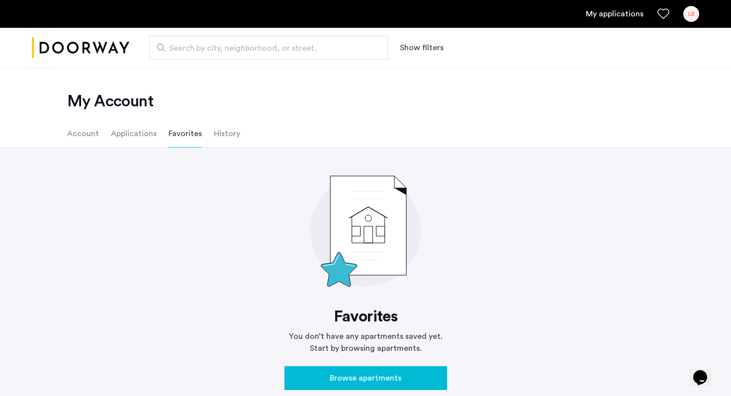
click at [150, 133] on li "Applications" at bounding box center [134, 134] width 46 height 28
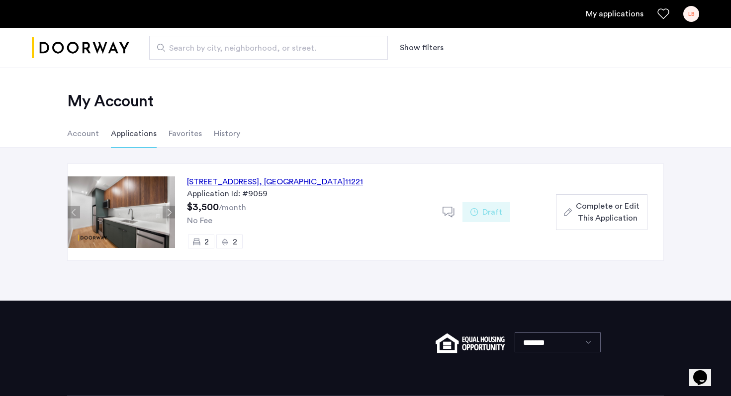
click at [598, 211] on span "Complete or Edit This Application" at bounding box center [608, 212] width 64 height 24
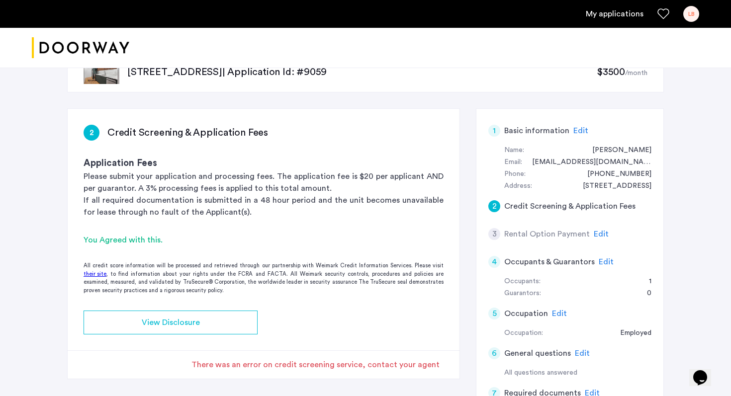
scroll to position [43, 0]
